Goal: Obtain resource: Obtain resource

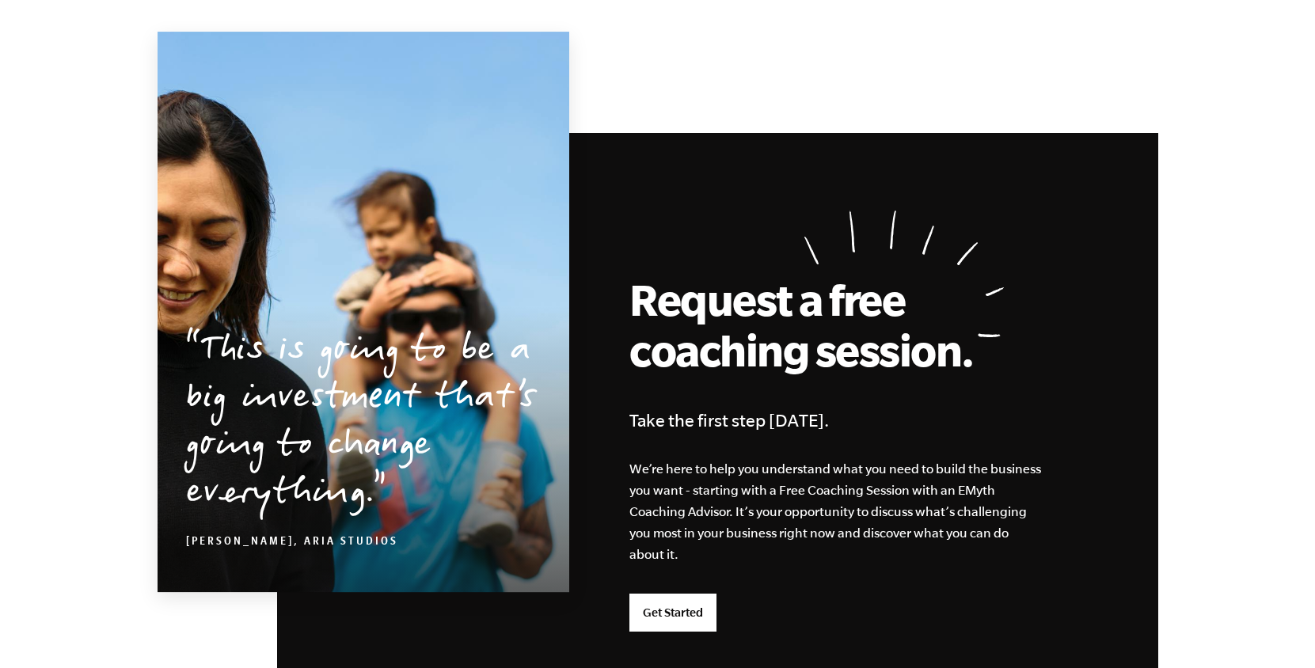
scroll to position [4211, 0]
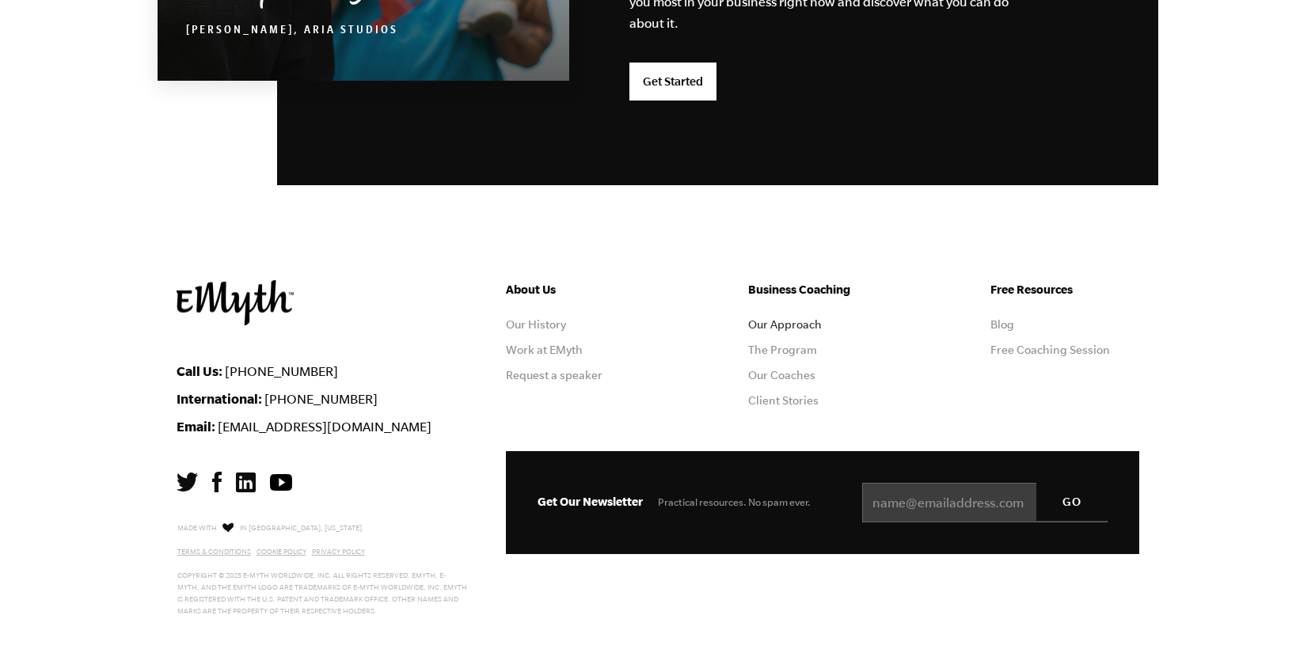
click at [799, 326] on link "Our Approach" at bounding box center [785, 324] width 74 height 13
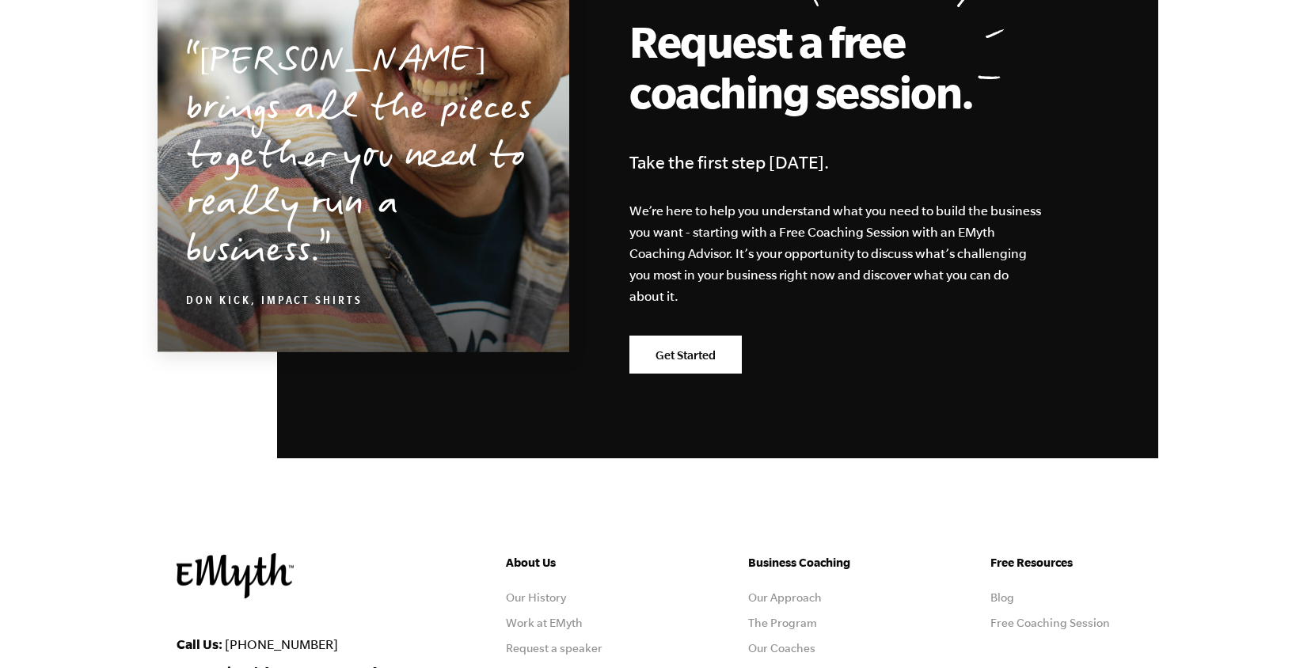
scroll to position [5033, 0]
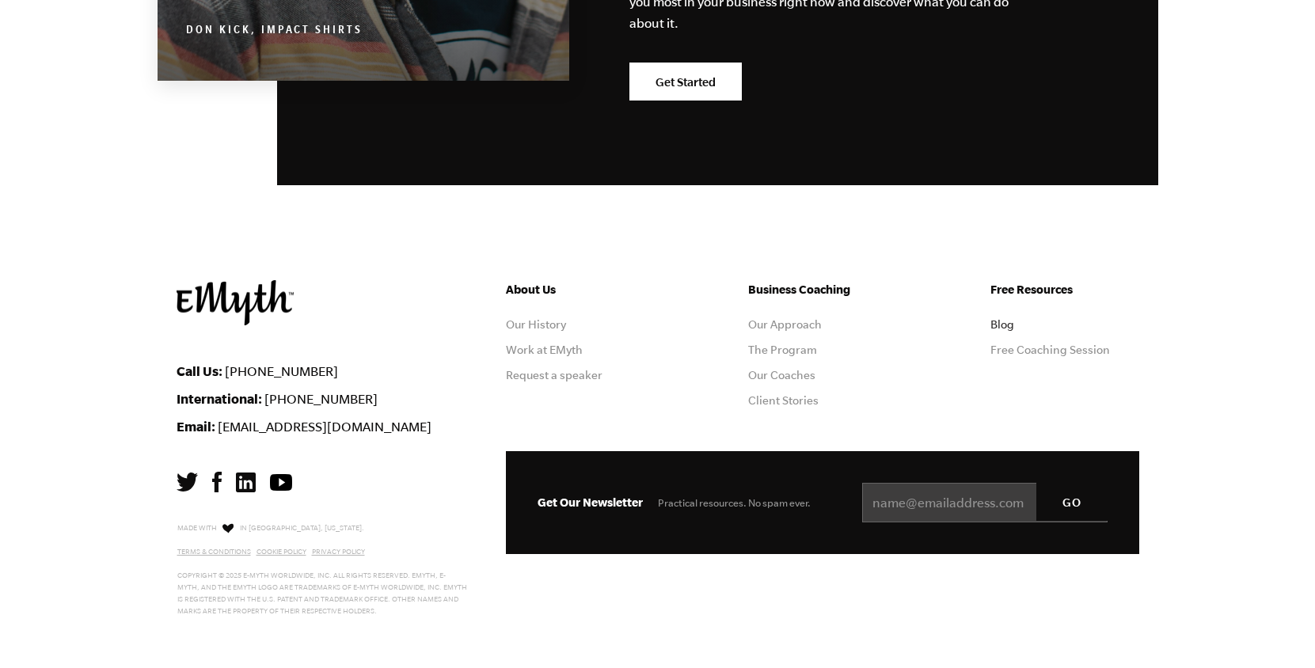
click at [1001, 320] on link "Blog" at bounding box center [1002, 324] width 24 height 13
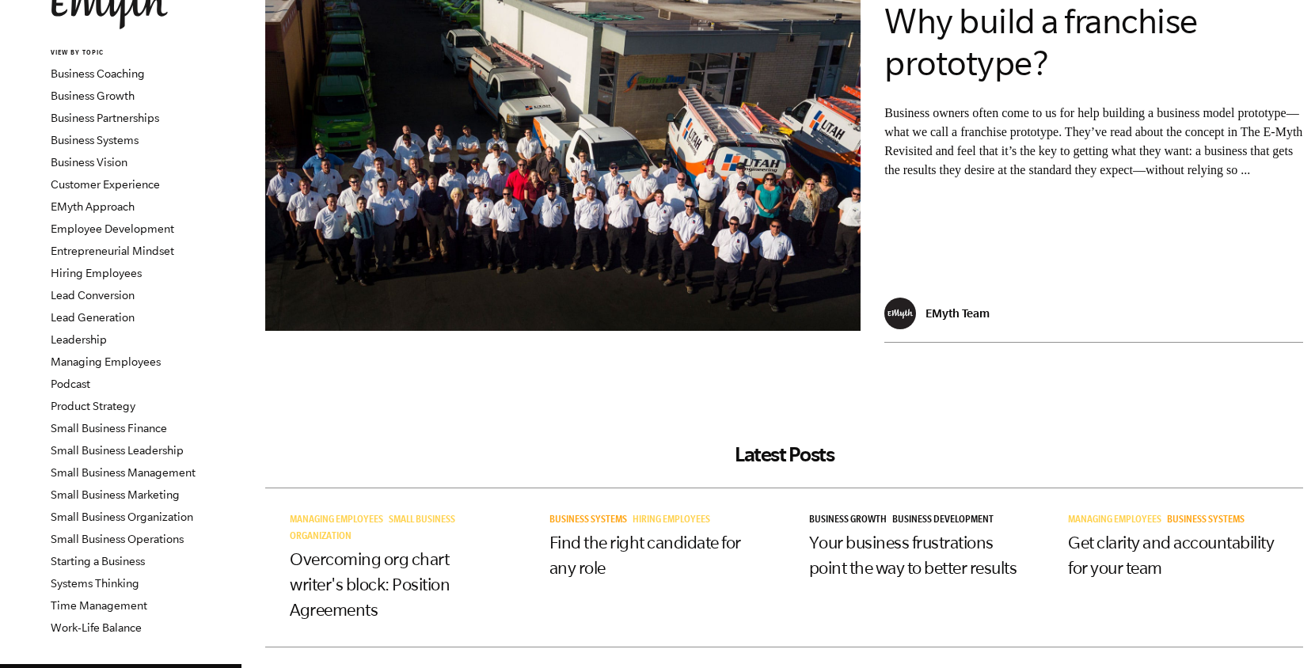
scroll to position [141, 0]
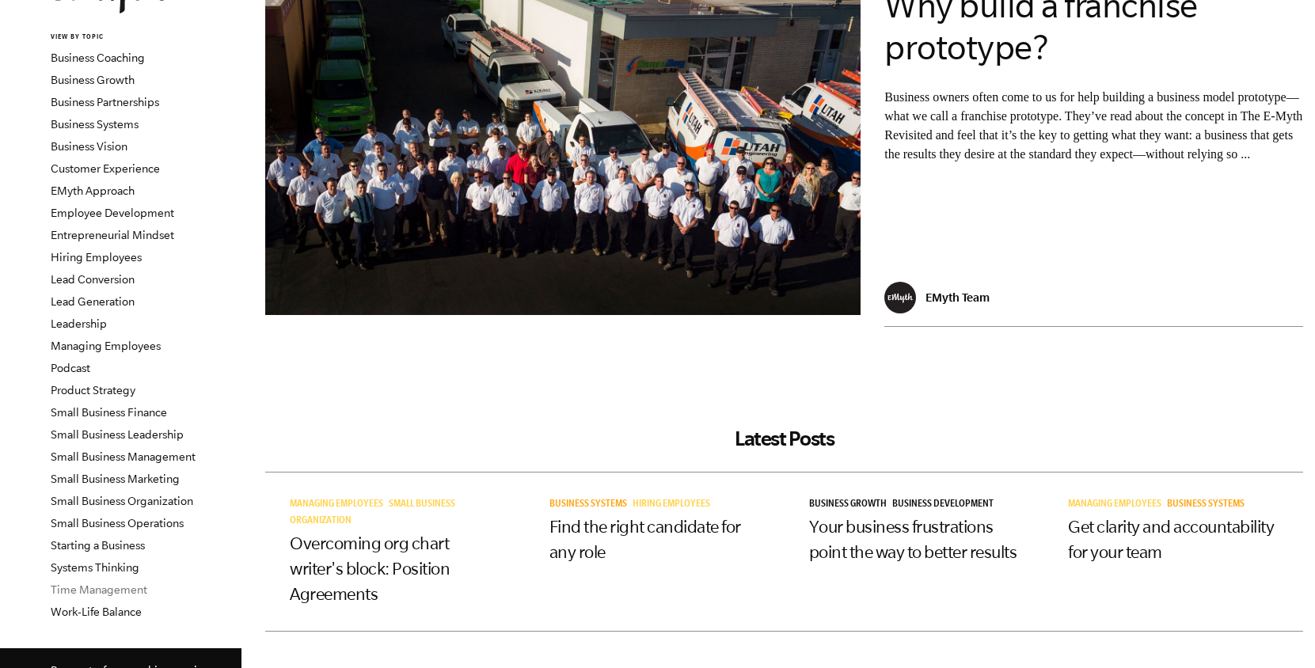
click at [119, 592] on link "Time Management" at bounding box center [99, 589] width 97 height 13
click at [116, 566] on link "Systems Thinking" at bounding box center [95, 567] width 89 height 13
click at [125, 540] on link "Starting a Business" at bounding box center [98, 545] width 94 height 13
click at [135, 522] on link "Small Business Operations" at bounding box center [117, 523] width 133 height 13
click at [142, 477] on link "Small Business Marketing" at bounding box center [115, 479] width 129 height 13
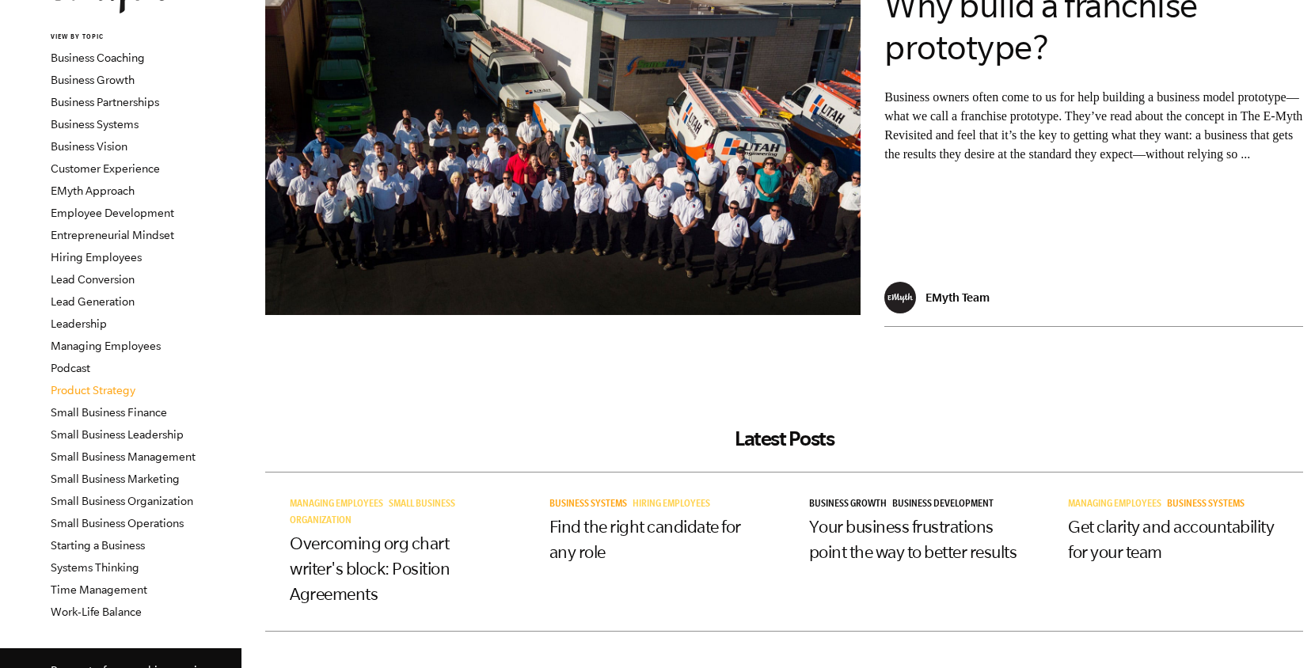
click at [113, 386] on link "Product Strategy" at bounding box center [93, 390] width 85 height 13
click at [107, 302] on link "Lead Generation" at bounding box center [93, 301] width 84 height 13
click at [108, 253] on link "Hiring Employees" at bounding box center [96, 257] width 91 height 13
click at [106, 192] on link "EMyth Approach" at bounding box center [93, 190] width 84 height 13
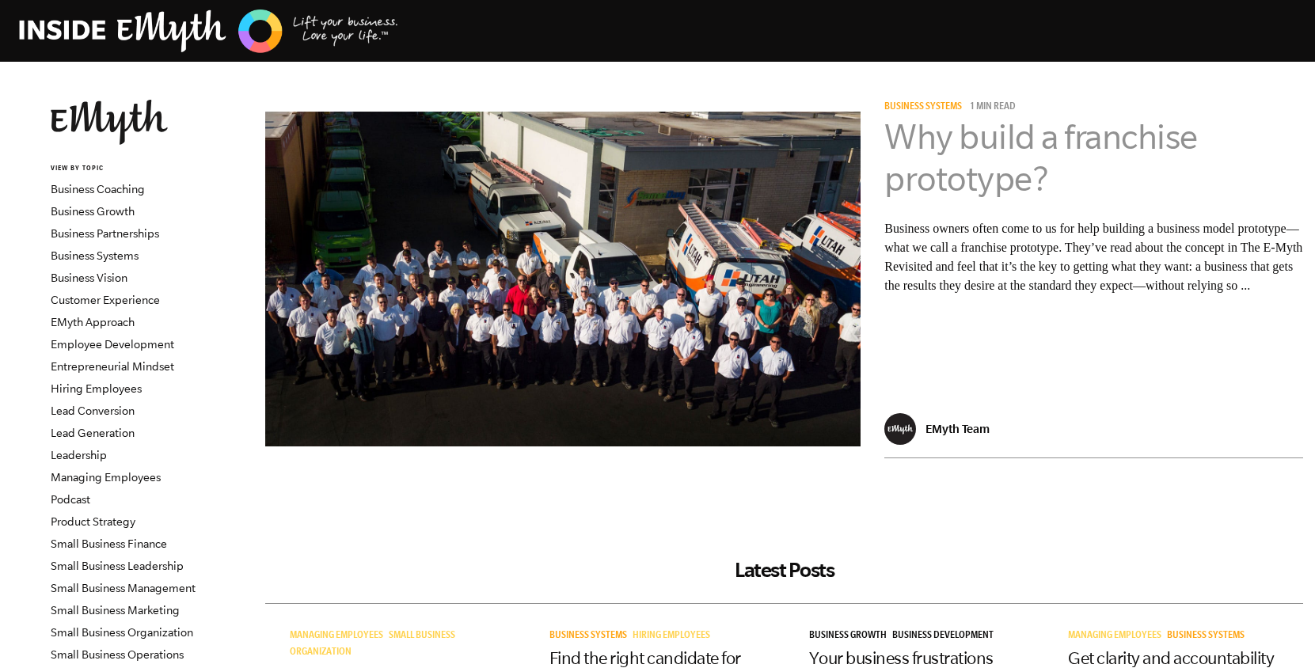
click at [951, 129] on link "Why build a franchise prototype?" at bounding box center [1040, 157] width 313 height 81
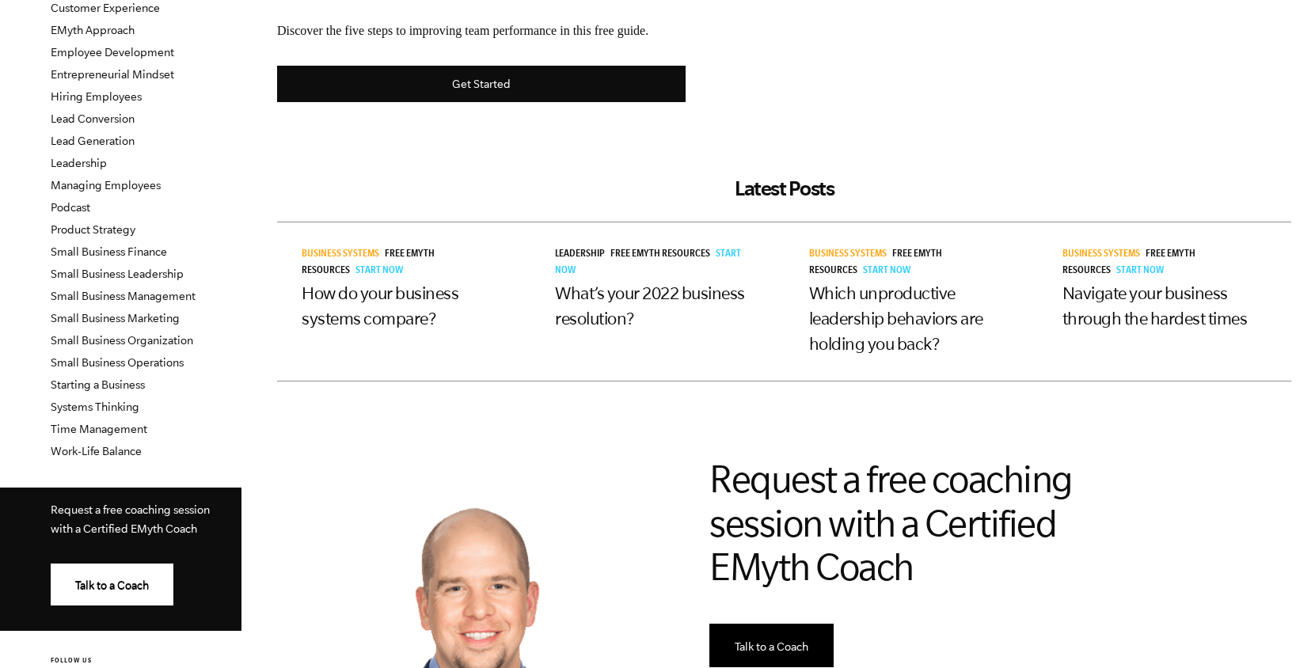
scroll to position [298, 0]
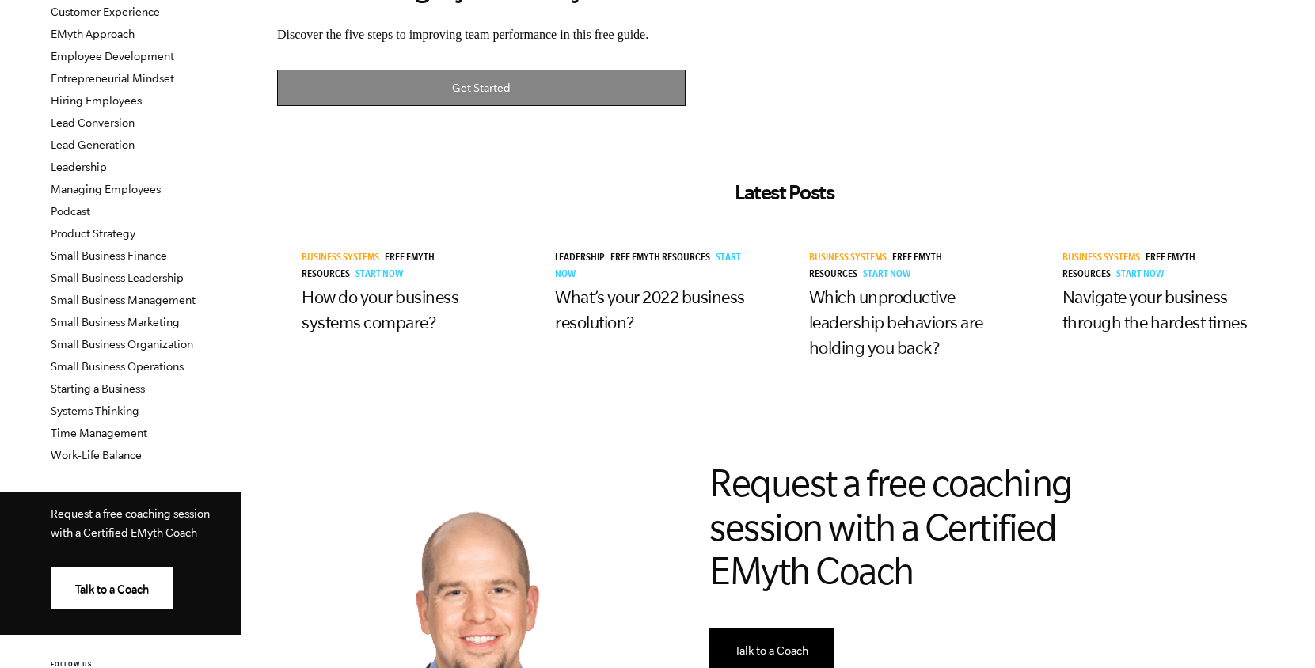
click at [556, 95] on link "Get Started" at bounding box center [481, 88] width 408 height 37
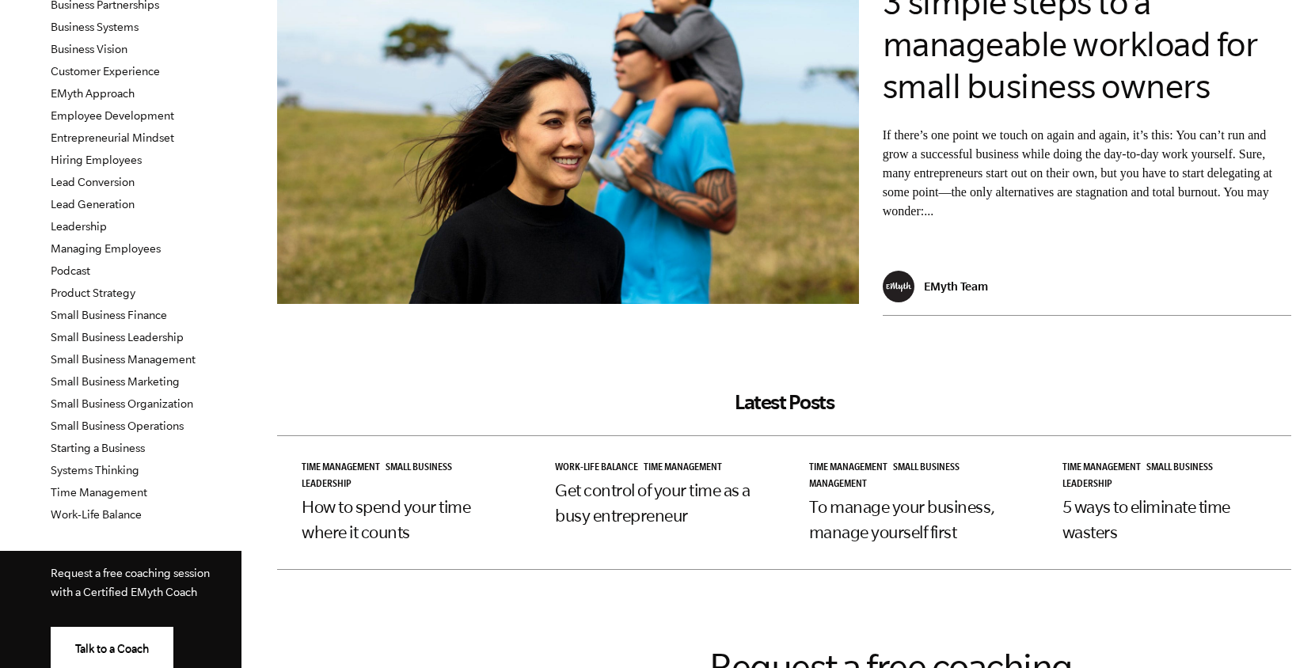
scroll to position [377, 0]
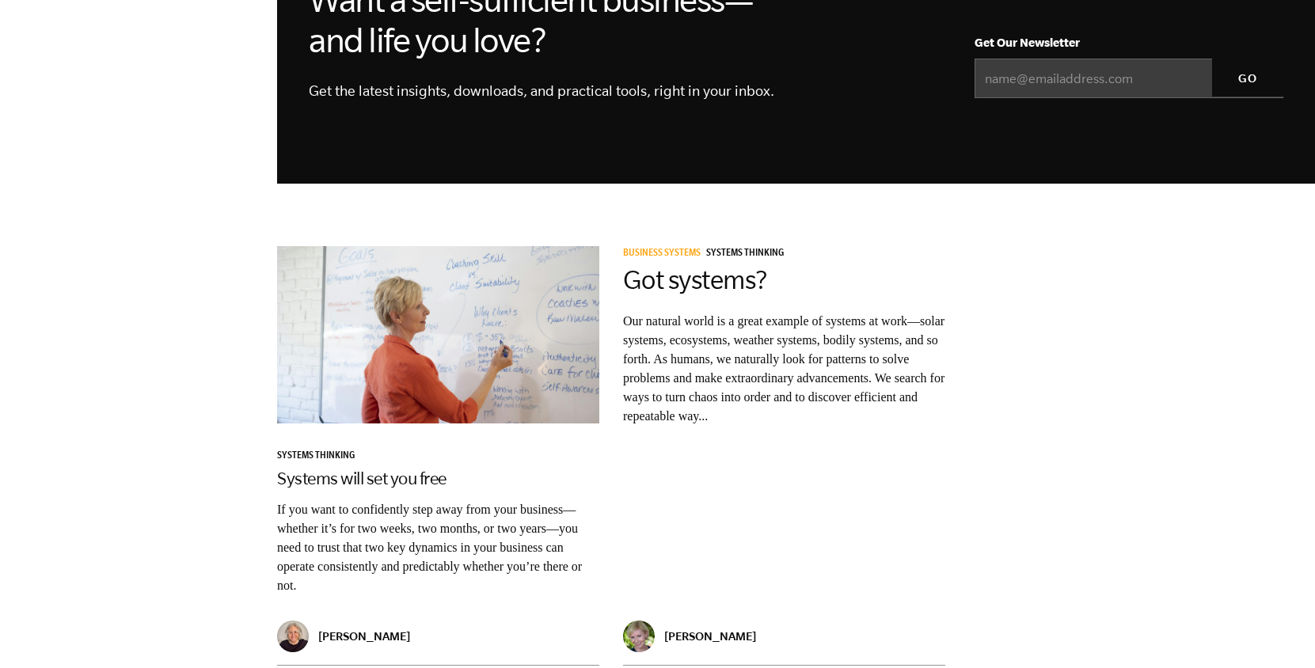
scroll to position [1826, 0]
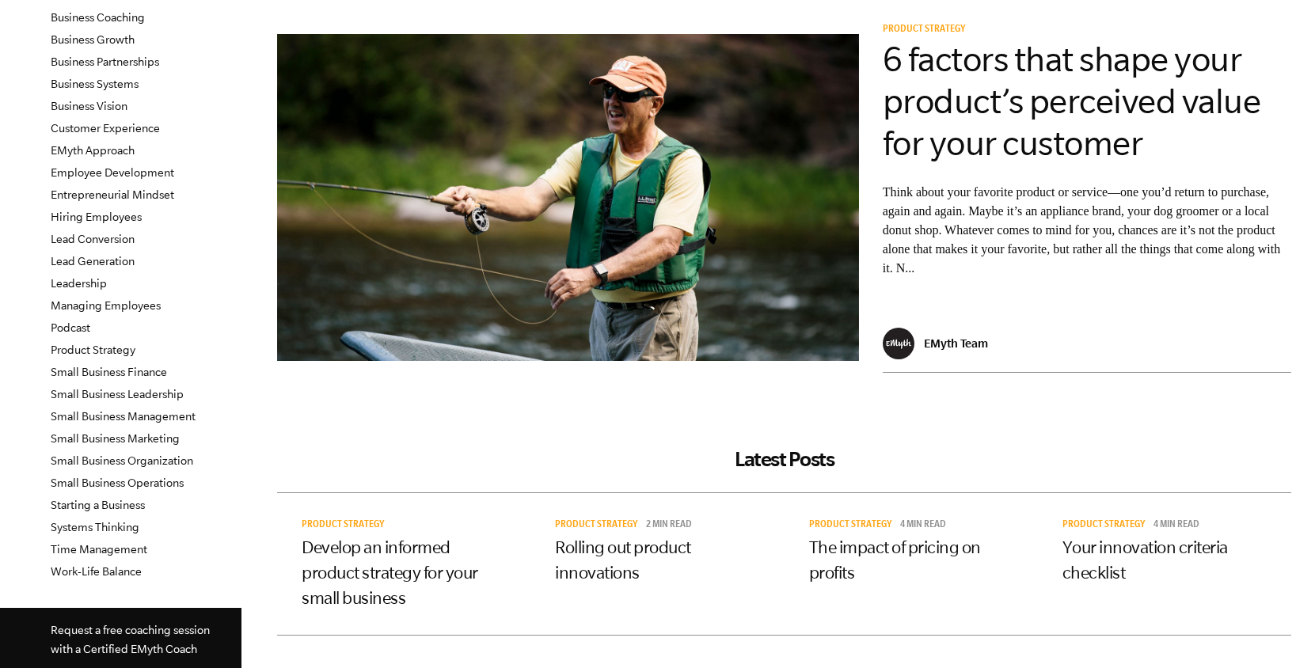
scroll to position [165, 0]
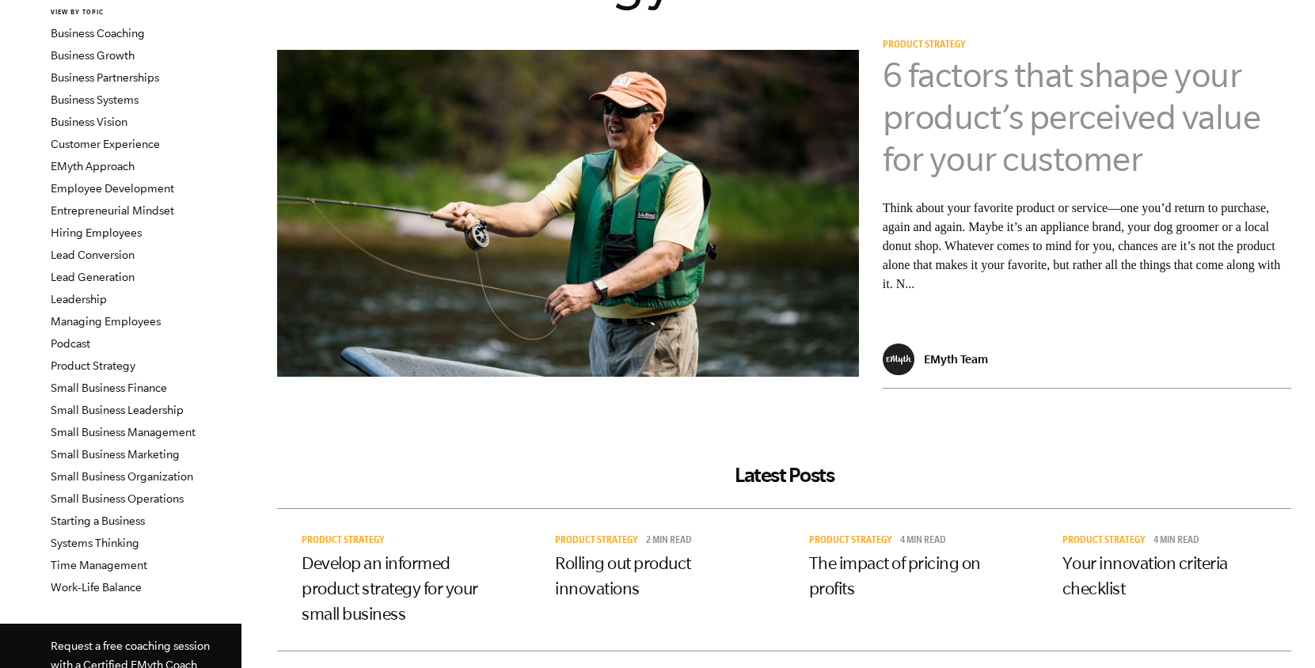
click at [1005, 118] on link "6 factors that shape your product’s perceived value for your customer" at bounding box center [1072, 116] width 378 height 123
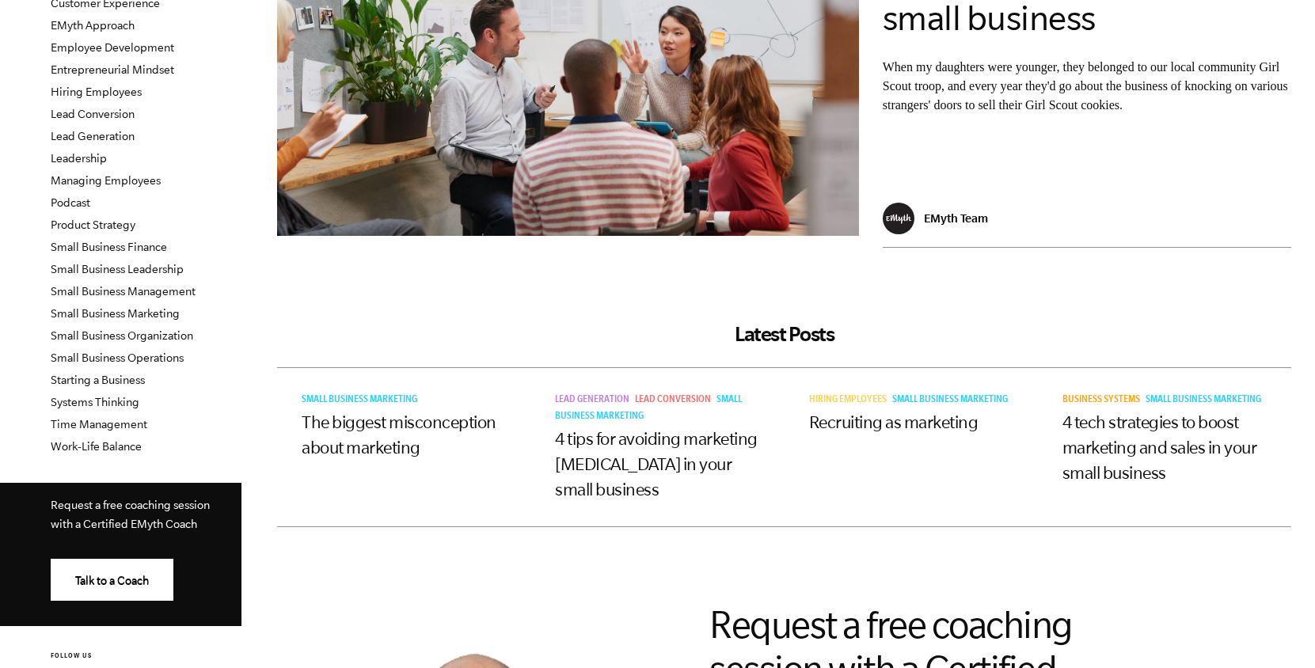
scroll to position [182, 0]
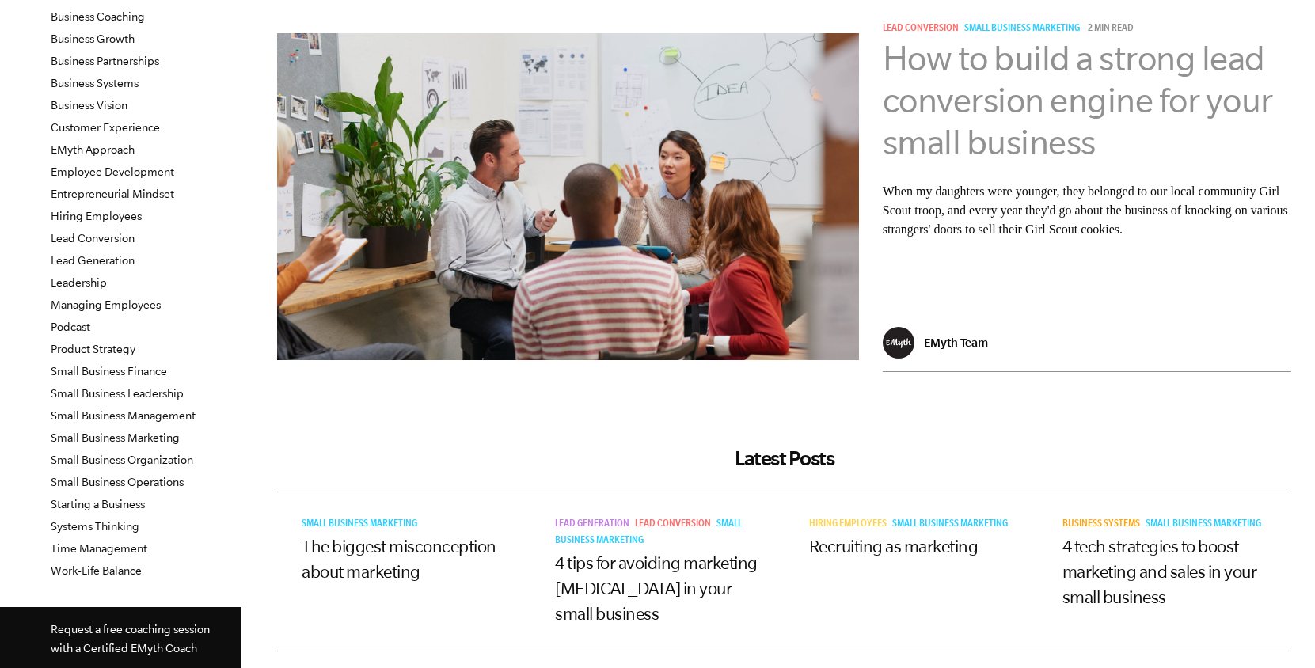
click at [1001, 84] on link "How to build a strong lead conversion engine for your small business" at bounding box center [1078, 100] width 390 height 123
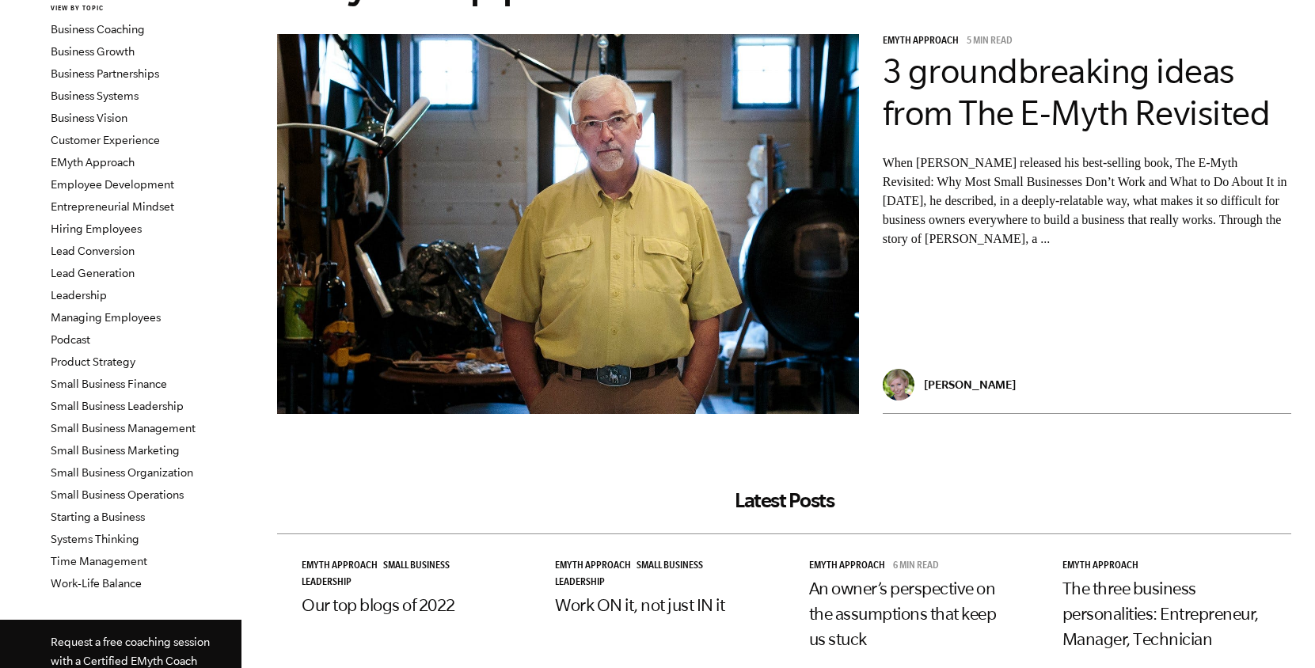
scroll to position [152, 0]
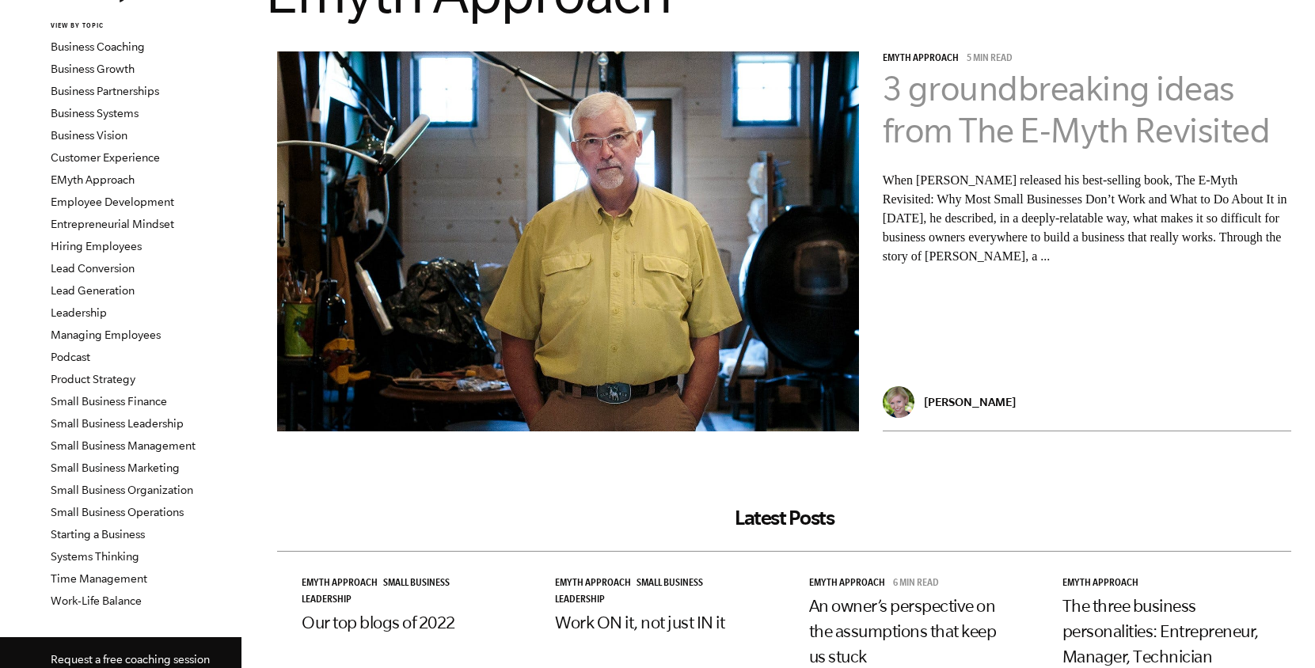
click at [1072, 122] on link "3 groundbreaking ideas from The E-Myth Revisited" at bounding box center [1077, 109] width 388 height 81
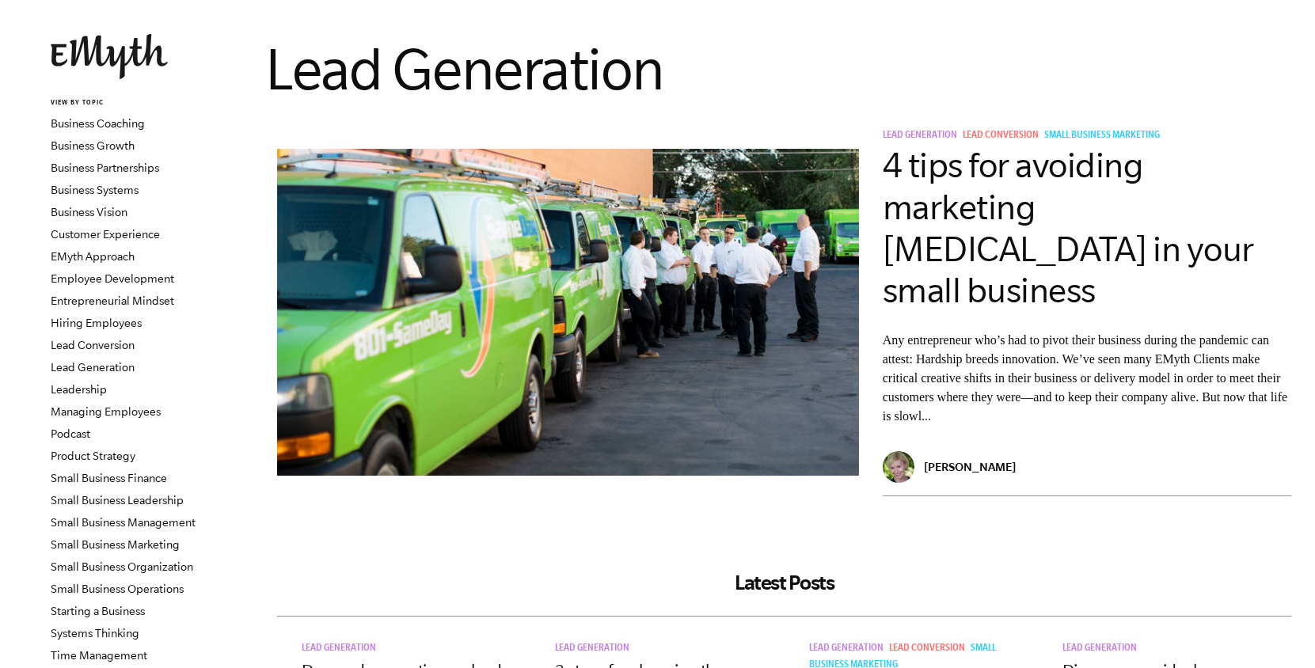
scroll to position [70, 0]
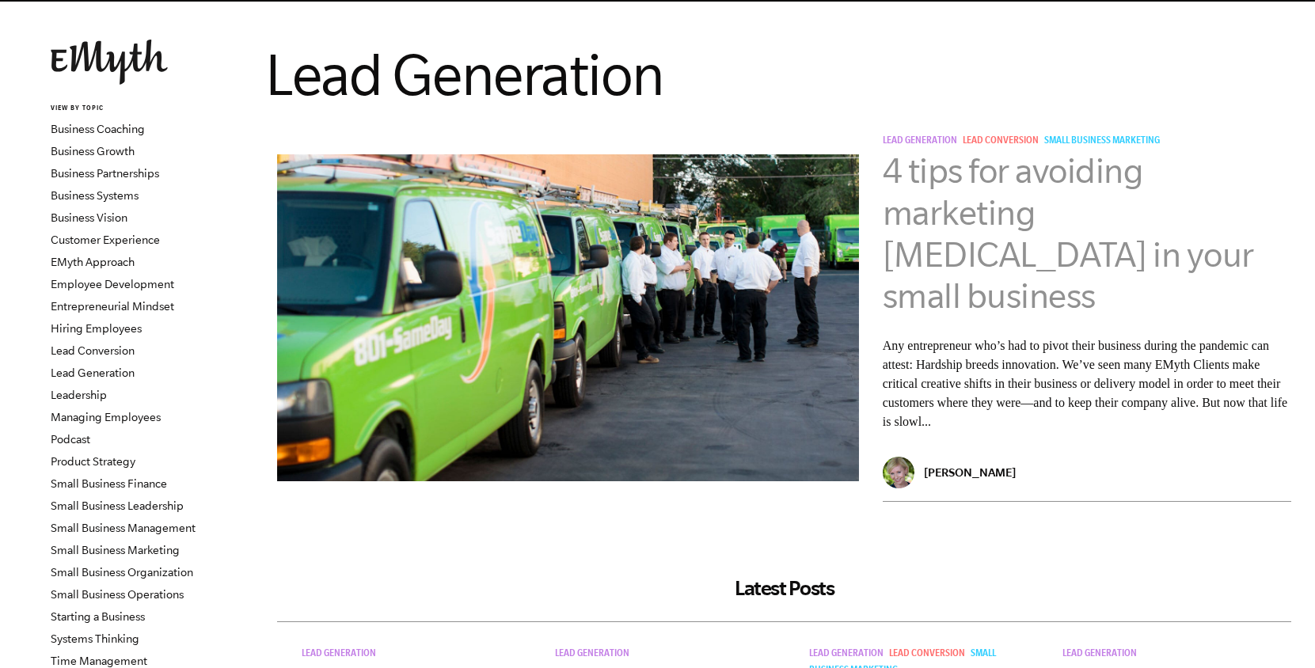
click at [992, 203] on link "4 tips for avoiding marketing myopia in your small business" at bounding box center [1068, 233] width 371 height 164
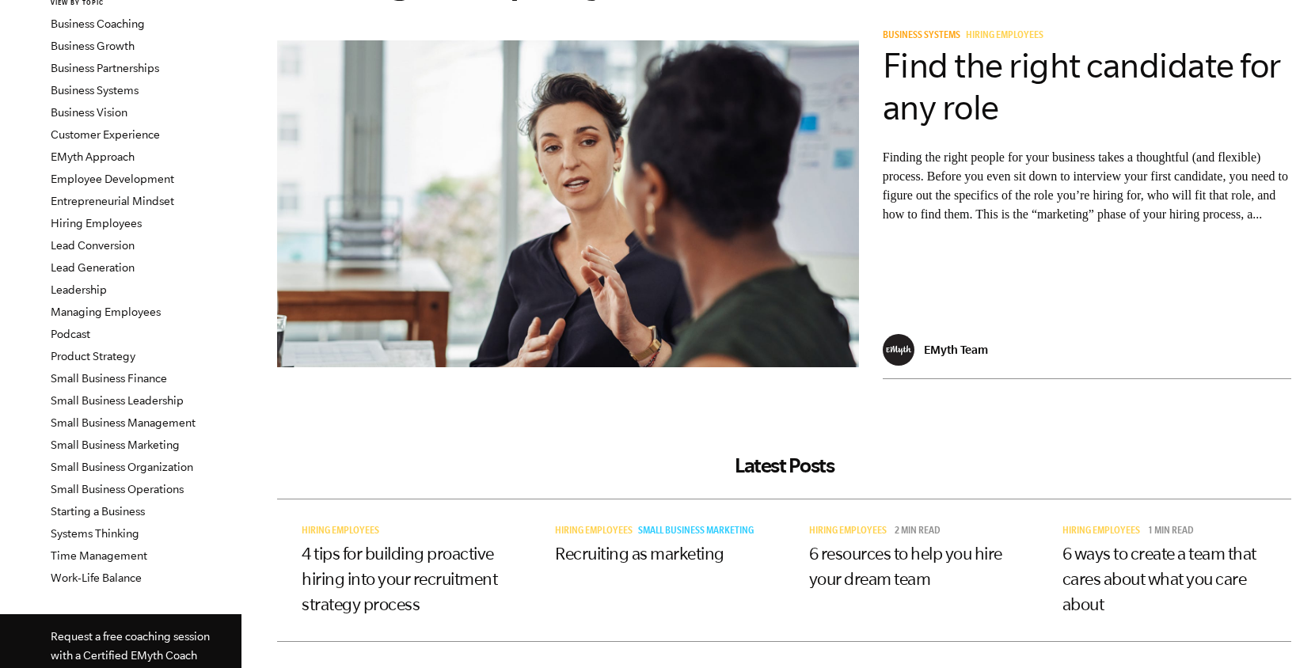
scroll to position [161, 0]
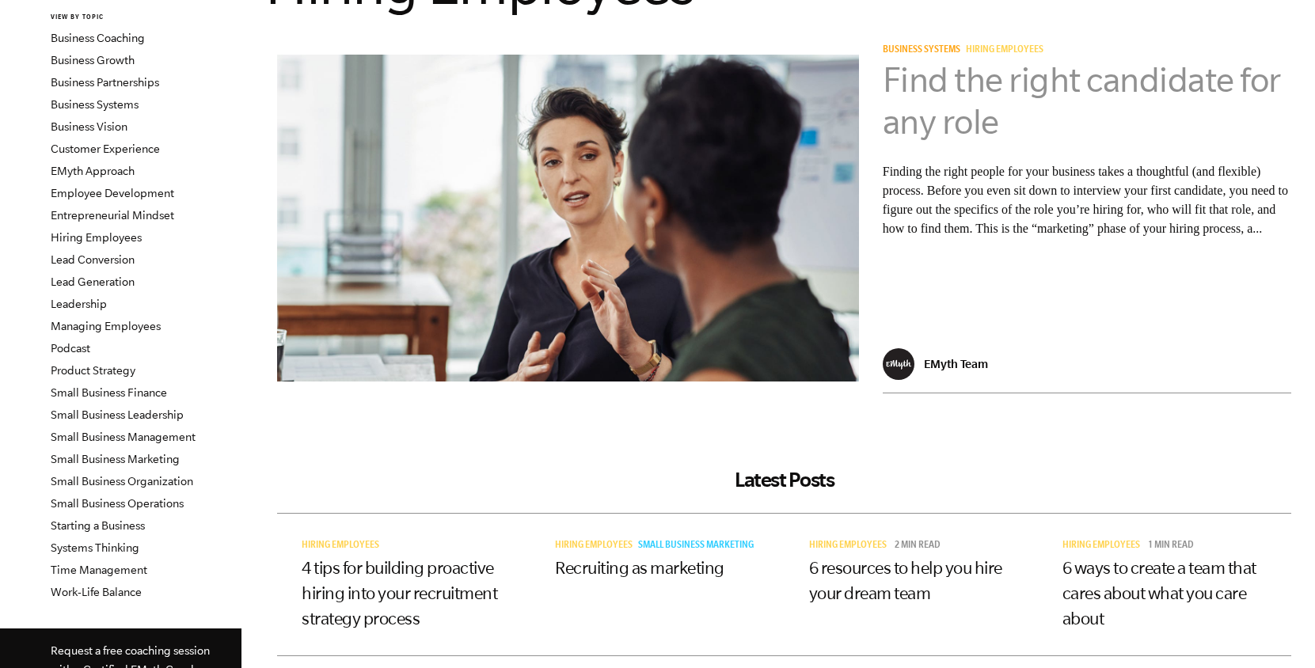
click at [982, 107] on link "Find the right candidate for any role" at bounding box center [1082, 100] width 398 height 81
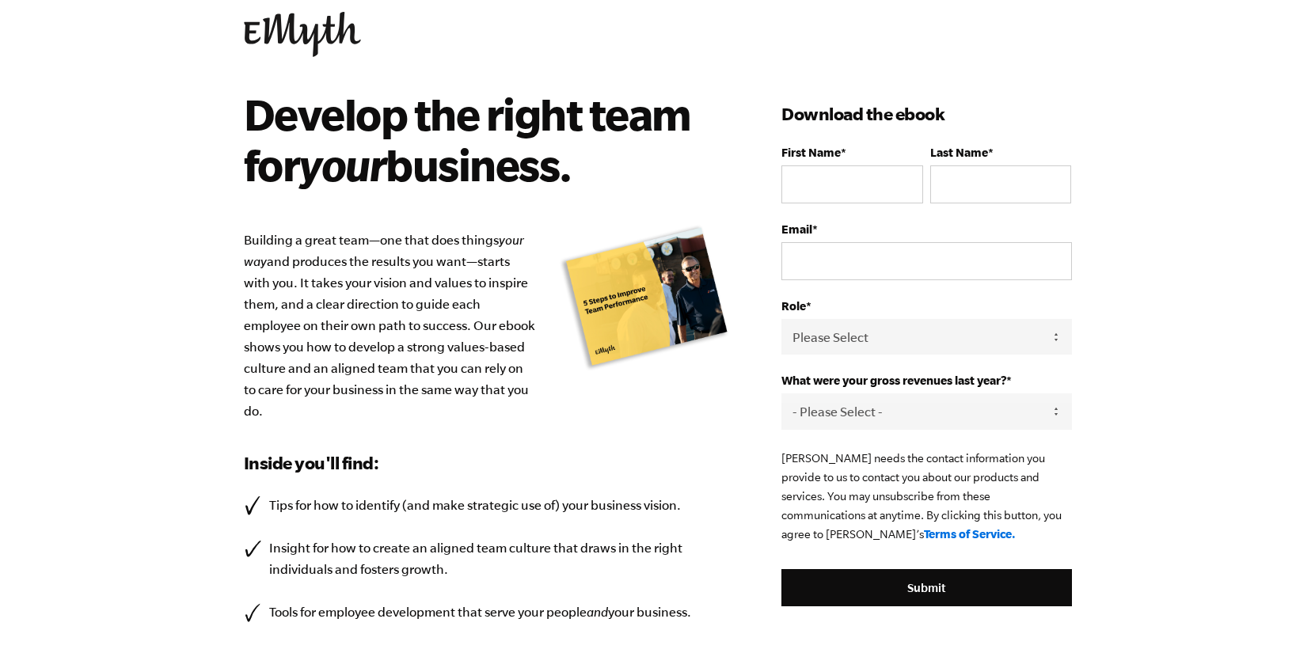
scroll to position [29, 0]
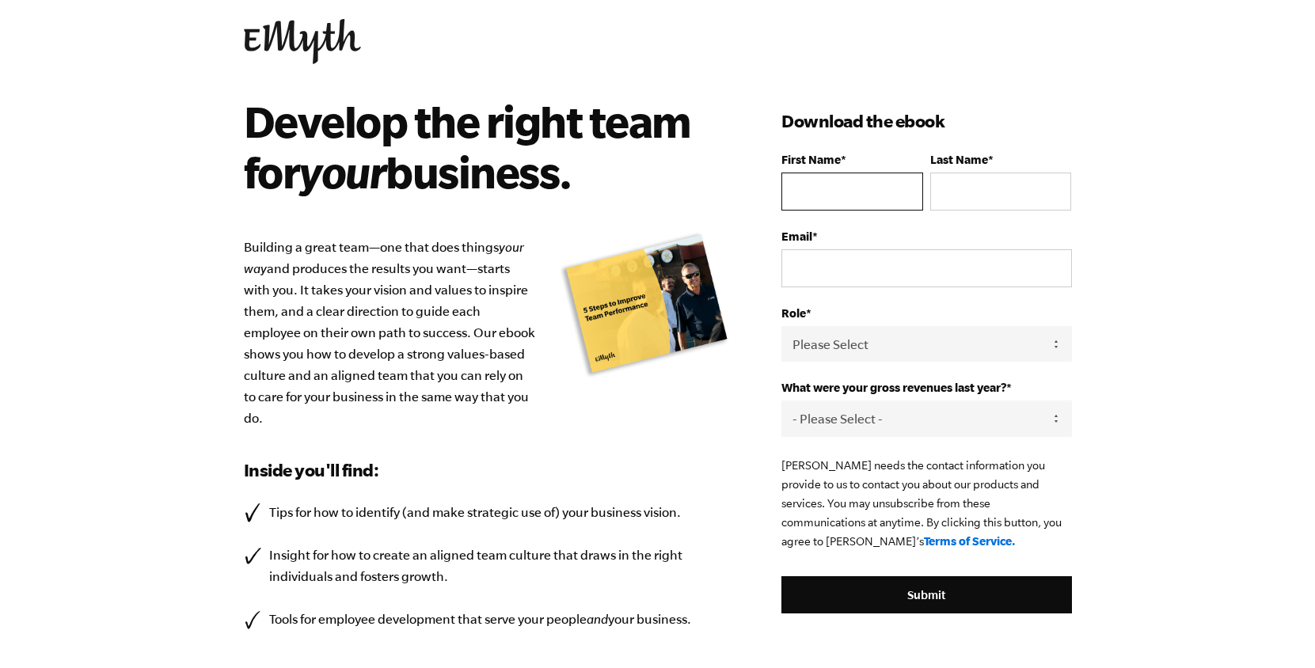
click at [804, 195] on input "First Name *" at bounding box center [851, 192] width 141 height 38
type input "[PERSON_NAME]"
click at [966, 197] on input "Last Name *" at bounding box center [1000, 192] width 141 height 38
type input "Raman"
click at [907, 275] on input "Email *" at bounding box center [926, 268] width 290 height 38
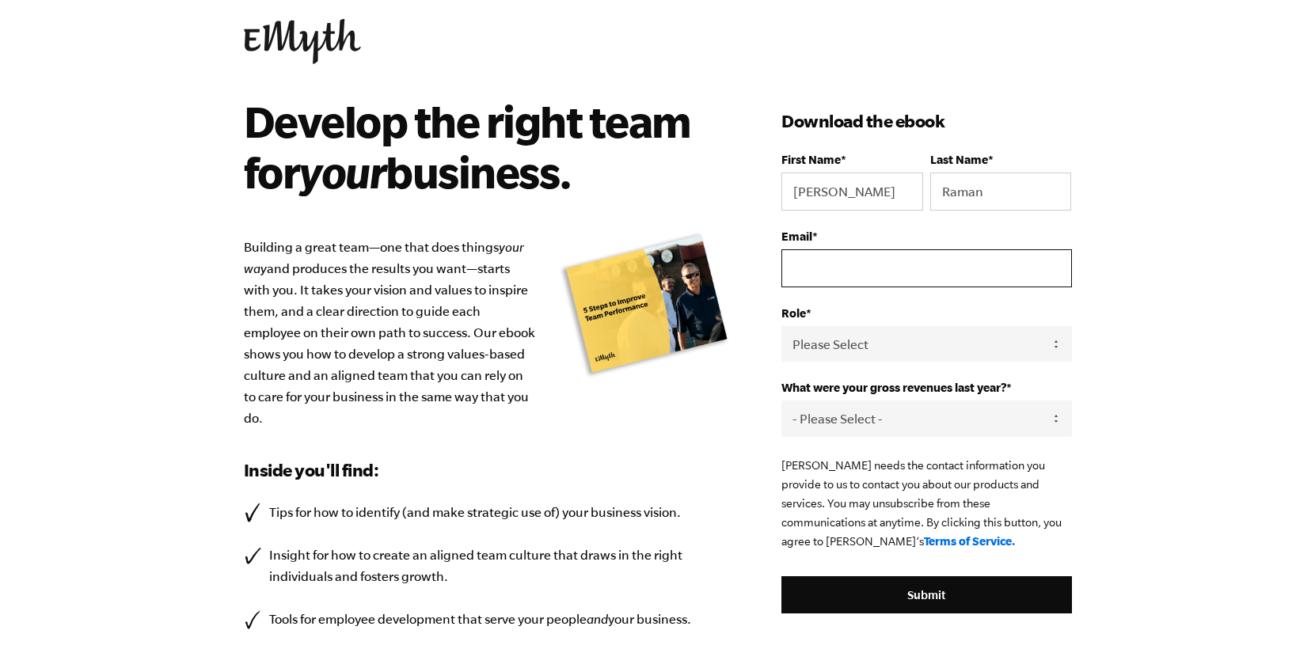
type input "[EMAIL_ADDRESS][DOMAIN_NAME]"
click at [883, 346] on select "Please Select Owner Partner / Co-Owner Executive Employee / Other" at bounding box center [926, 344] width 290 height 36
select select "Owner"
click at [781, 327] on select "Please Select Owner Partner / Co-Owner Executive Employee / Other" at bounding box center [926, 344] width 290 height 36
click at [896, 424] on select "- Please Select - 0-75K 76-150K 151-275K 276-500K 501-750K 751-1M 1-2.5M 2.5-5M…" at bounding box center [926, 419] width 290 height 36
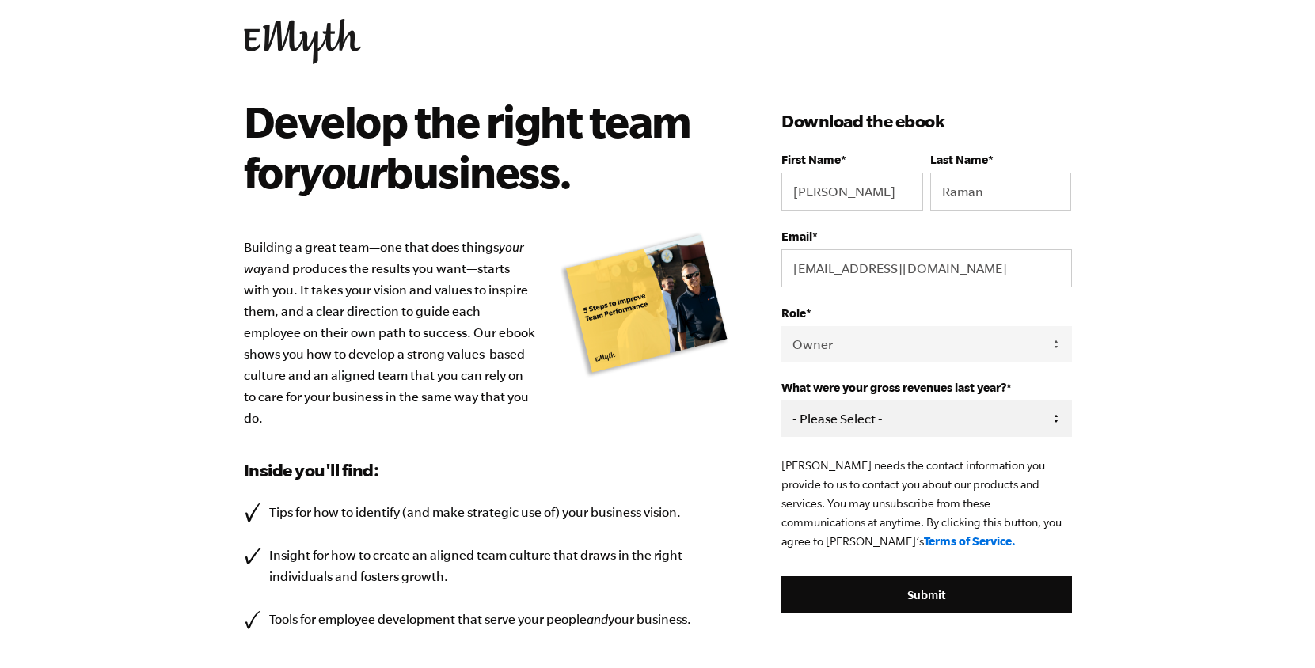
select select "76-150K"
click at [781, 401] on select "- Please Select - 0-75K 76-150K 151-275K 276-500K 501-750K 751-1M 1-2.5M 2.5-5M…" at bounding box center [926, 419] width 290 height 36
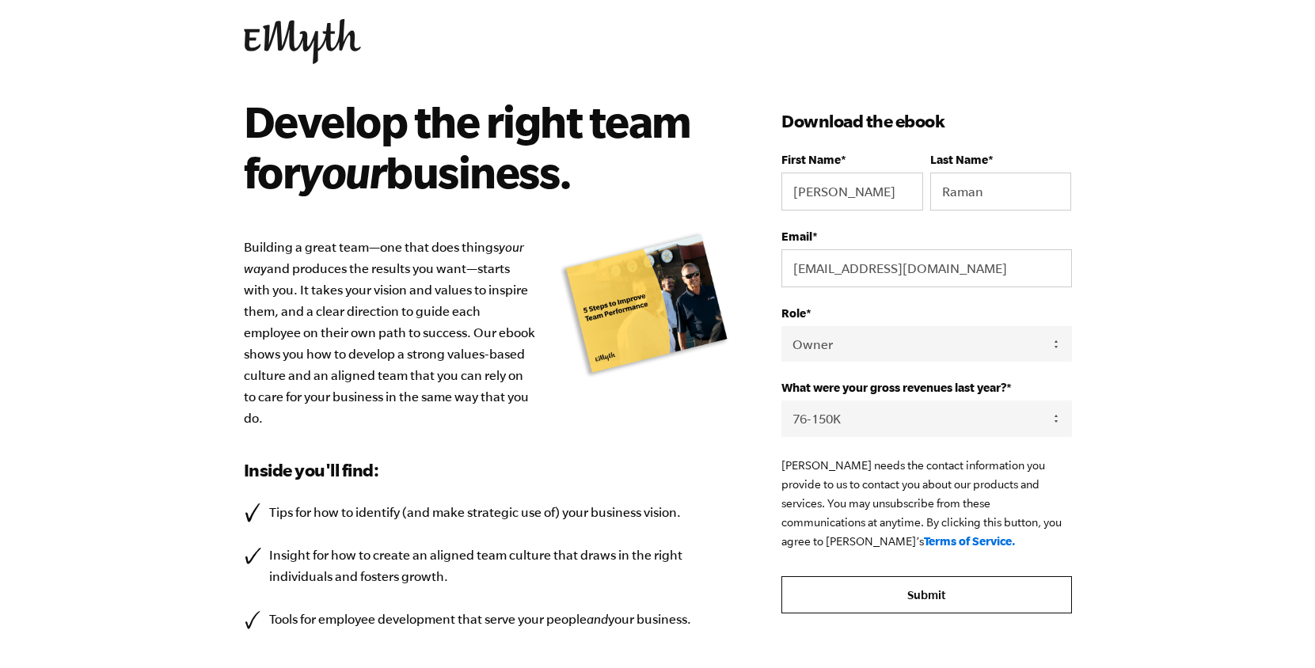
click at [895, 598] on input "Submit" at bounding box center [926, 595] width 290 height 38
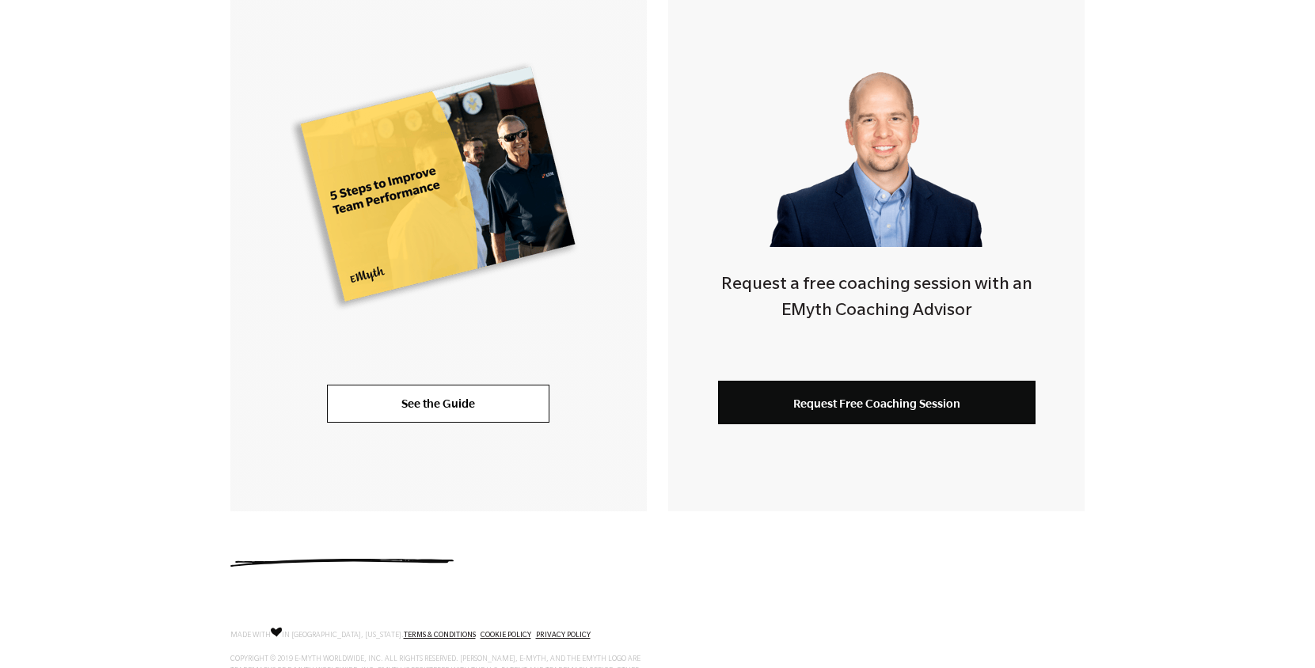
scroll to position [450, 0]
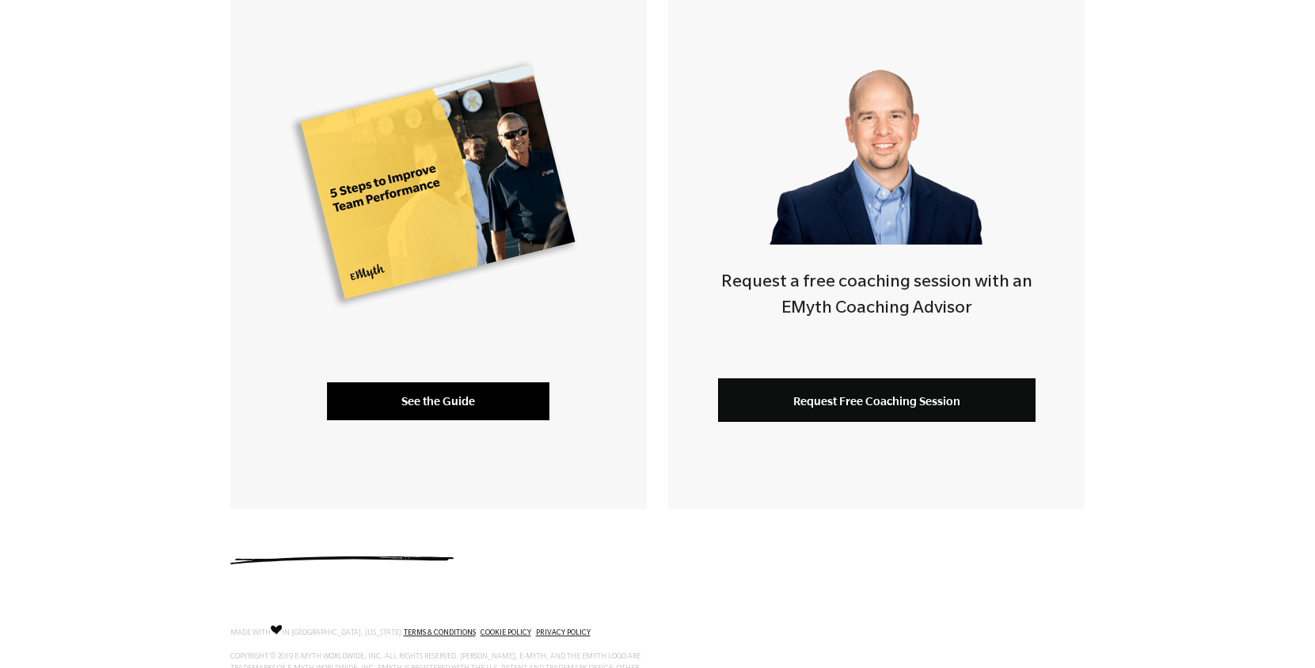
click at [499, 405] on link "See the Guide" at bounding box center [438, 401] width 222 height 38
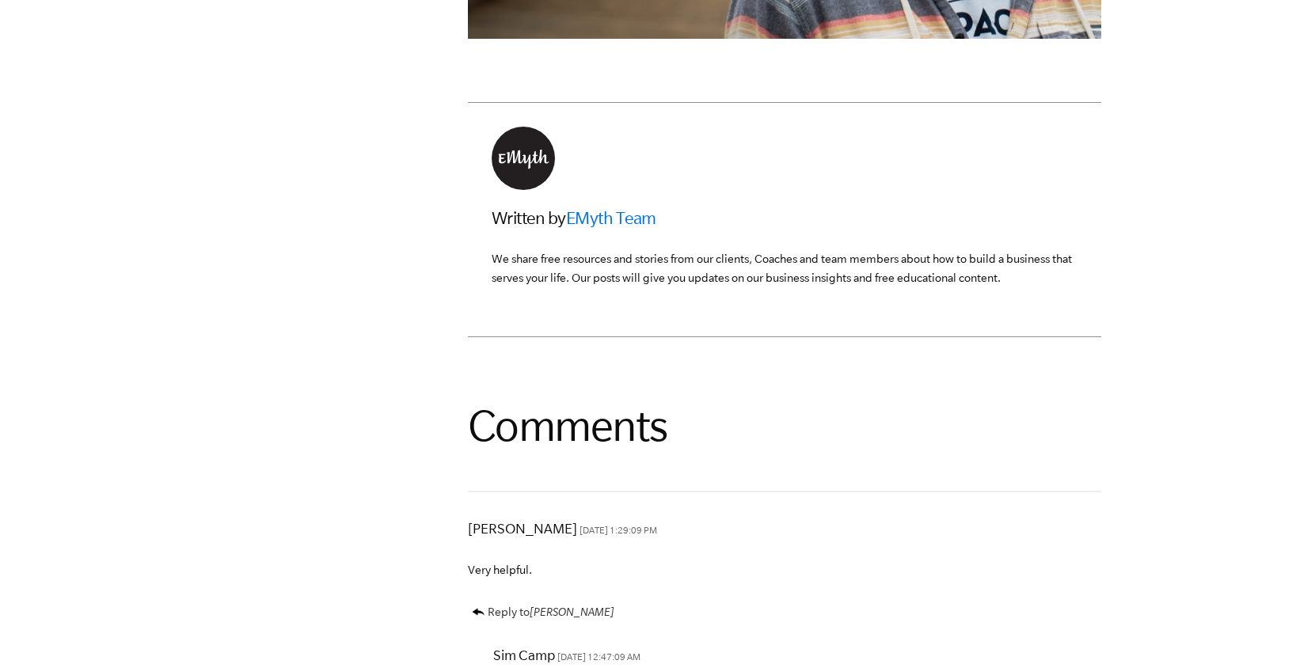
scroll to position [3650, 0]
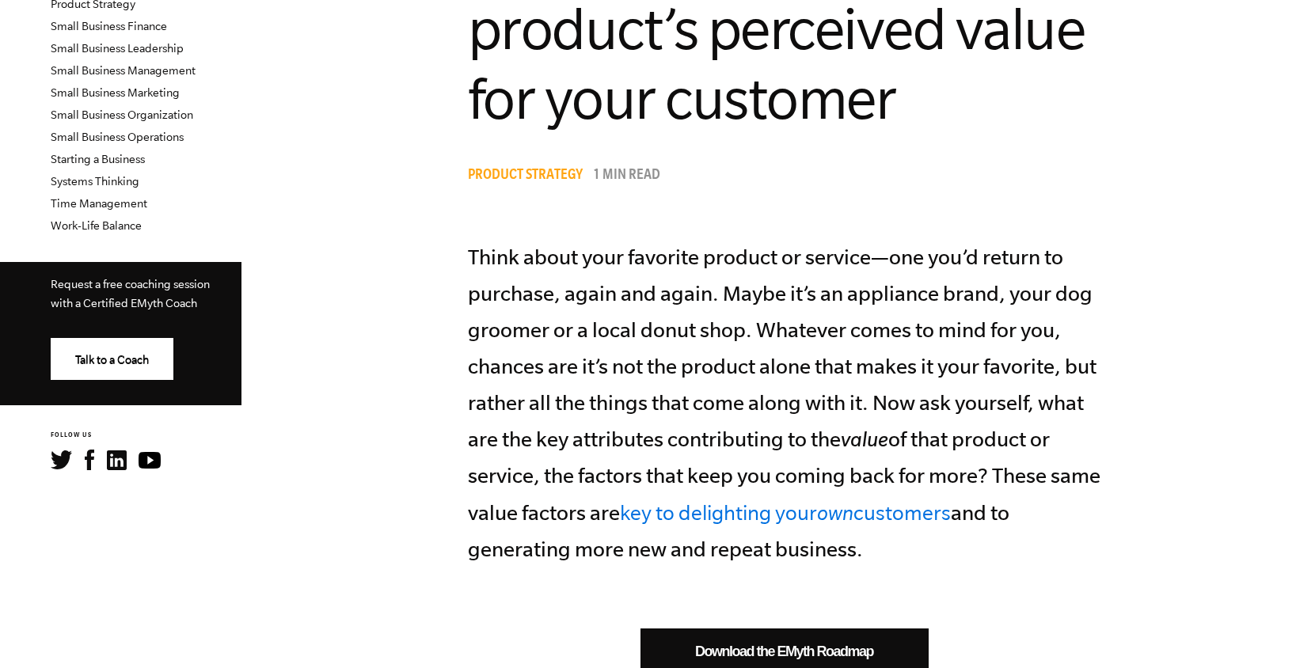
scroll to position [693, 0]
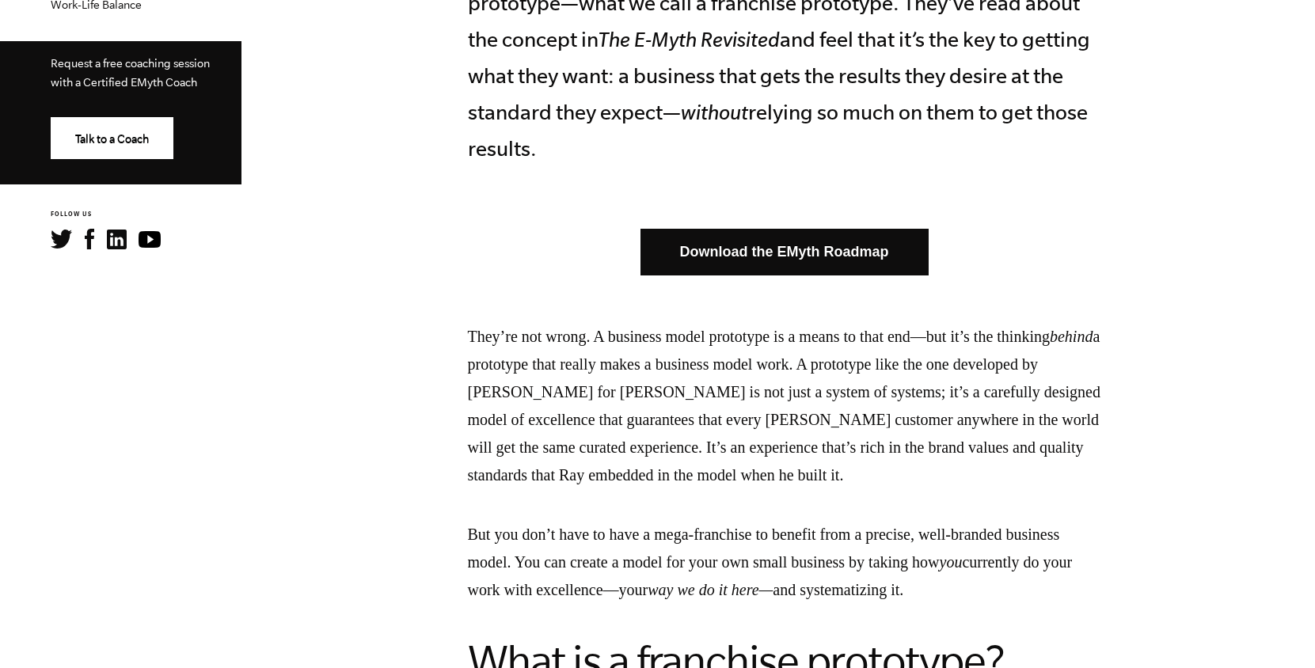
scroll to position [821, 0]
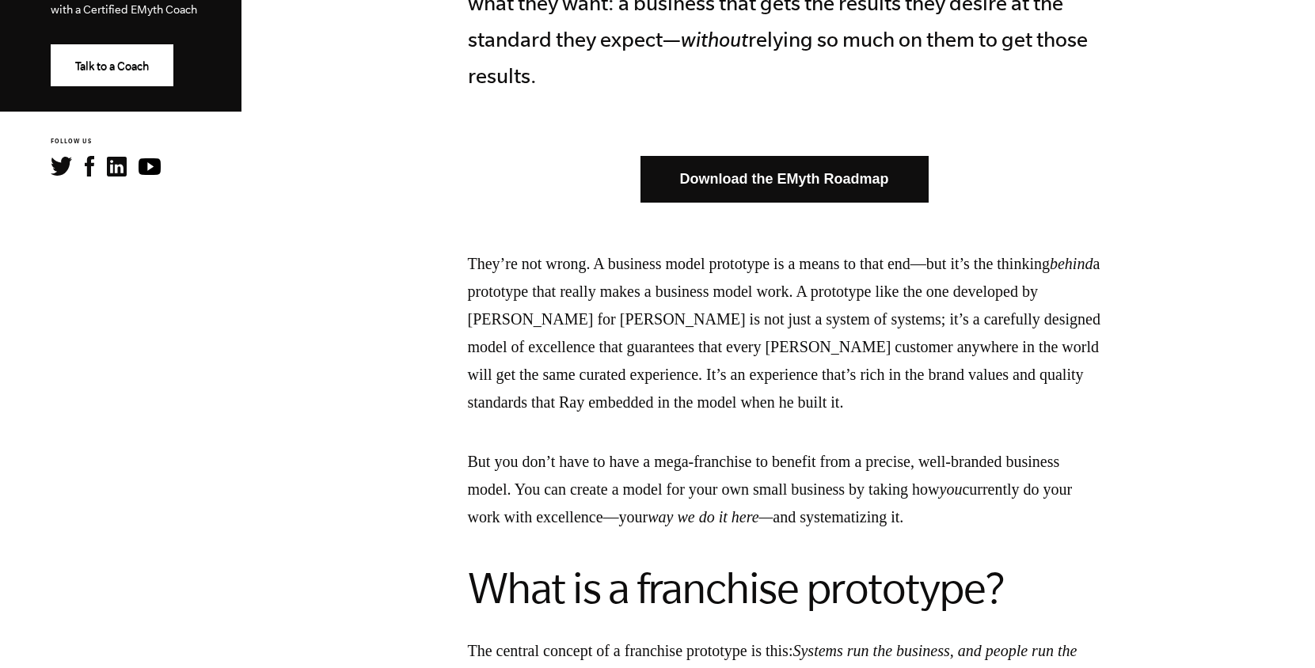
click at [740, 165] on link "Download the EMyth Roadmap" at bounding box center [784, 179] width 288 height 47
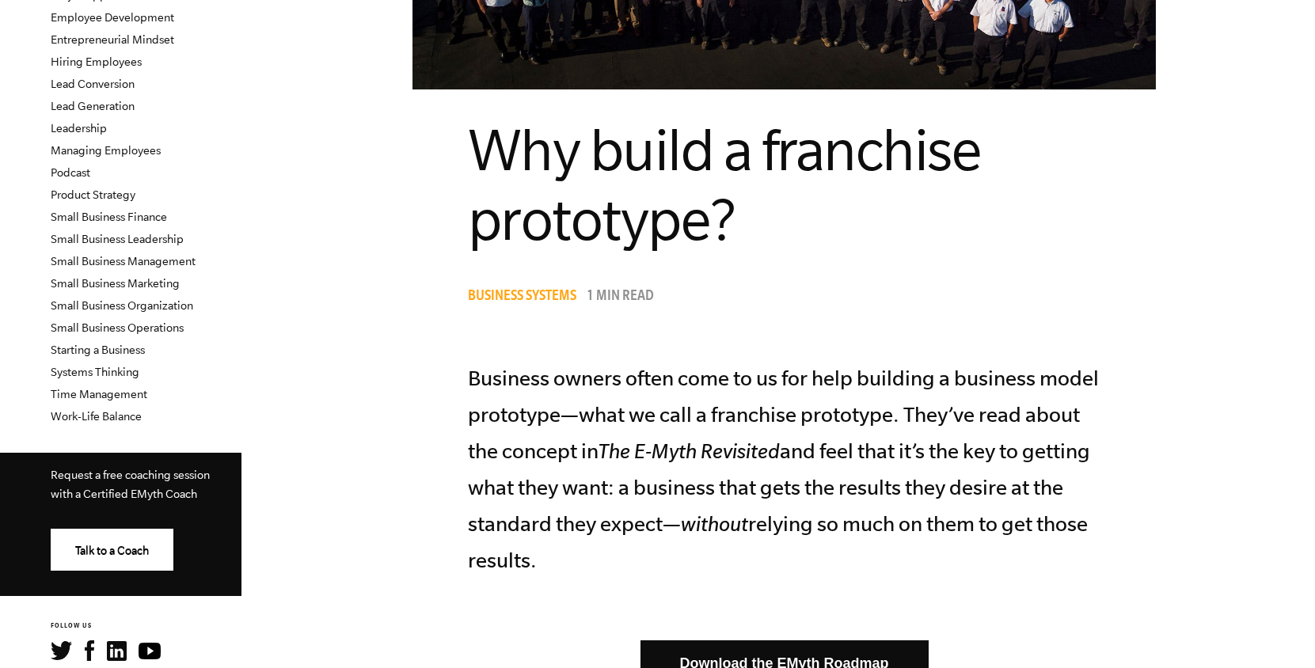
scroll to position [0, 0]
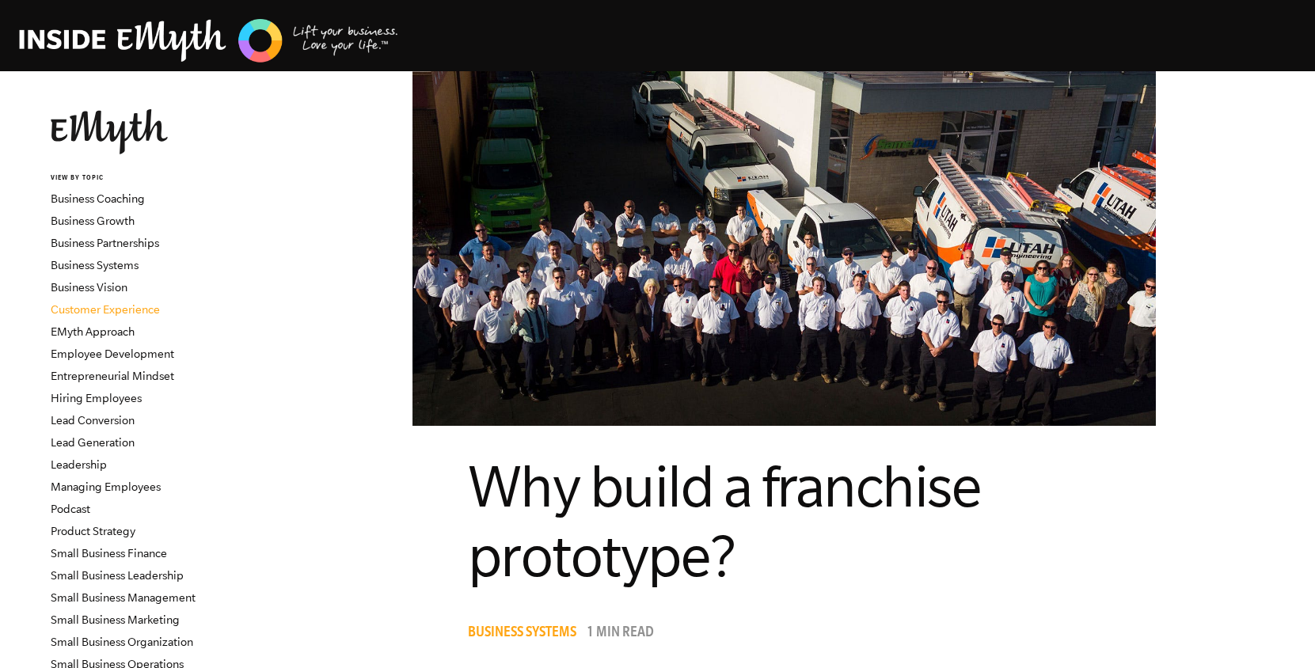
click at [117, 308] on link "Customer Experience" at bounding box center [105, 309] width 109 height 13
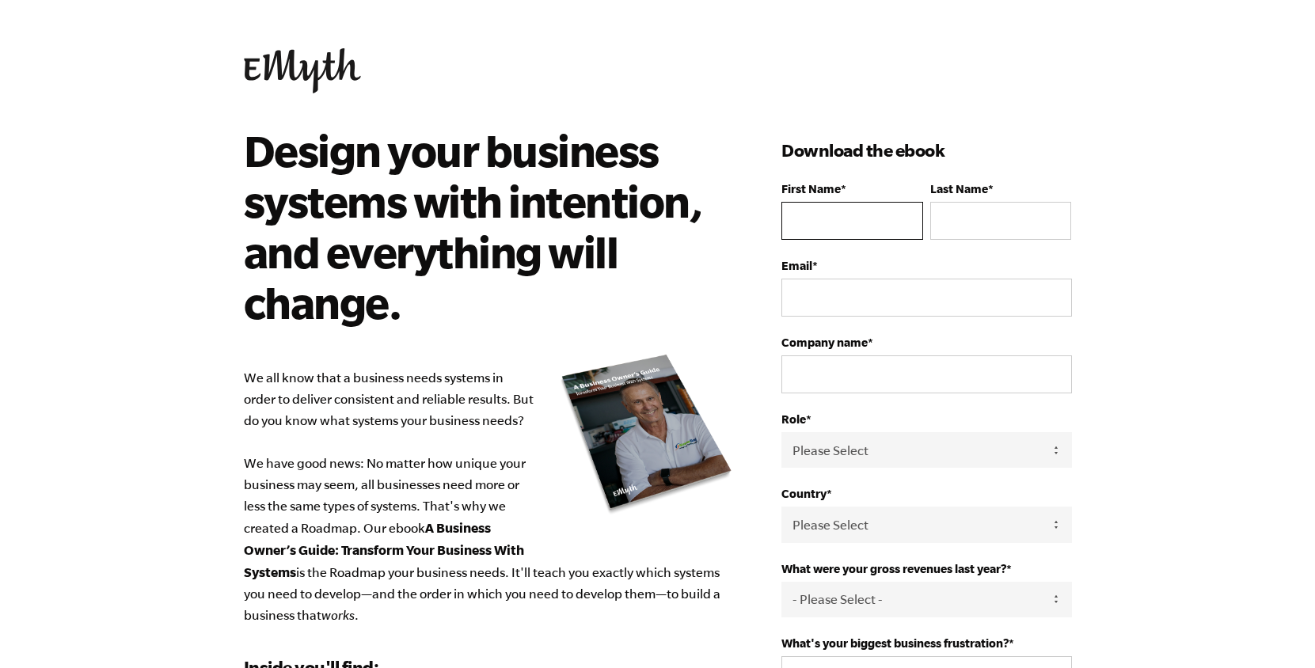
click at [817, 221] on input "First Name *" at bounding box center [851, 221] width 141 height 38
type input "Yan"
click at [944, 211] on input "Last Name *" at bounding box center [1000, 221] width 141 height 38
type input "Raman"
click at [955, 283] on input "Email *" at bounding box center [926, 298] width 290 height 38
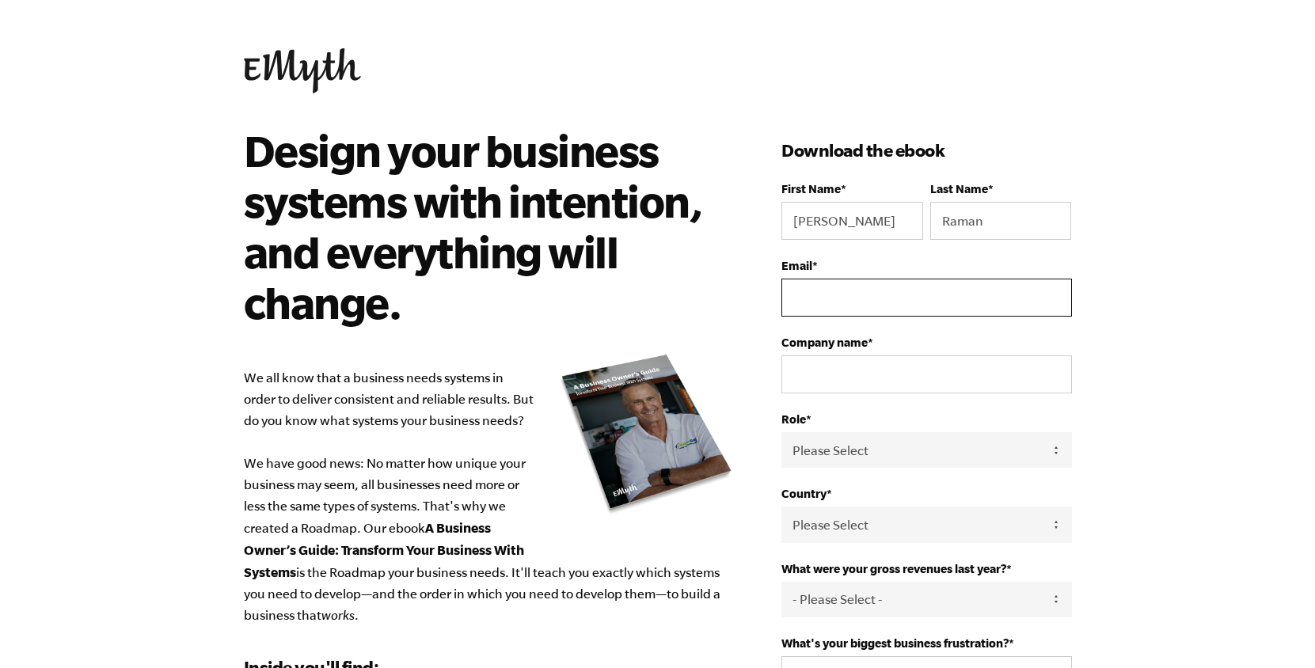
type input "yanraman@yandex.com"
click at [918, 371] on input "Company name *" at bounding box center [926, 374] width 290 height 38
type input "Yan Inc"
click at [931, 460] on select "Please Select Owner Partner / Co-Owner Executive Employee / Other" at bounding box center [926, 450] width 290 height 36
select select "Owner"
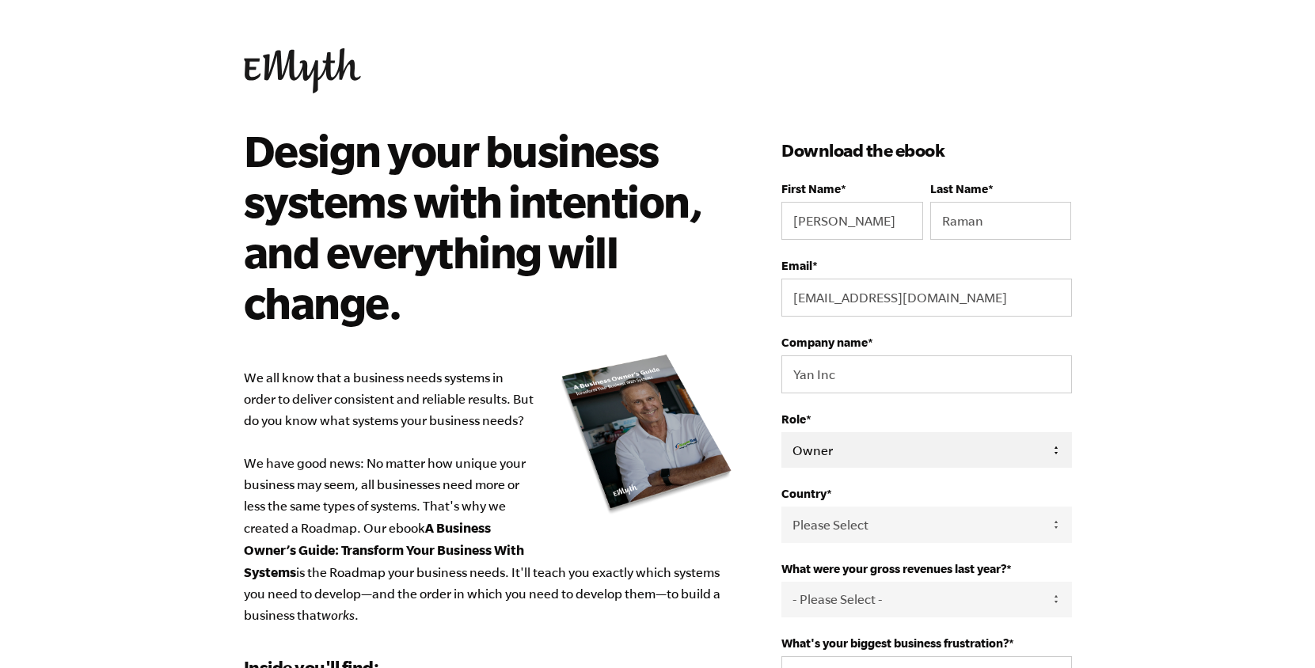
click at [781, 433] on select "Please Select Owner Partner / Co-Owner Executive Employee / Other" at bounding box center [926, 450] width 290 height 36
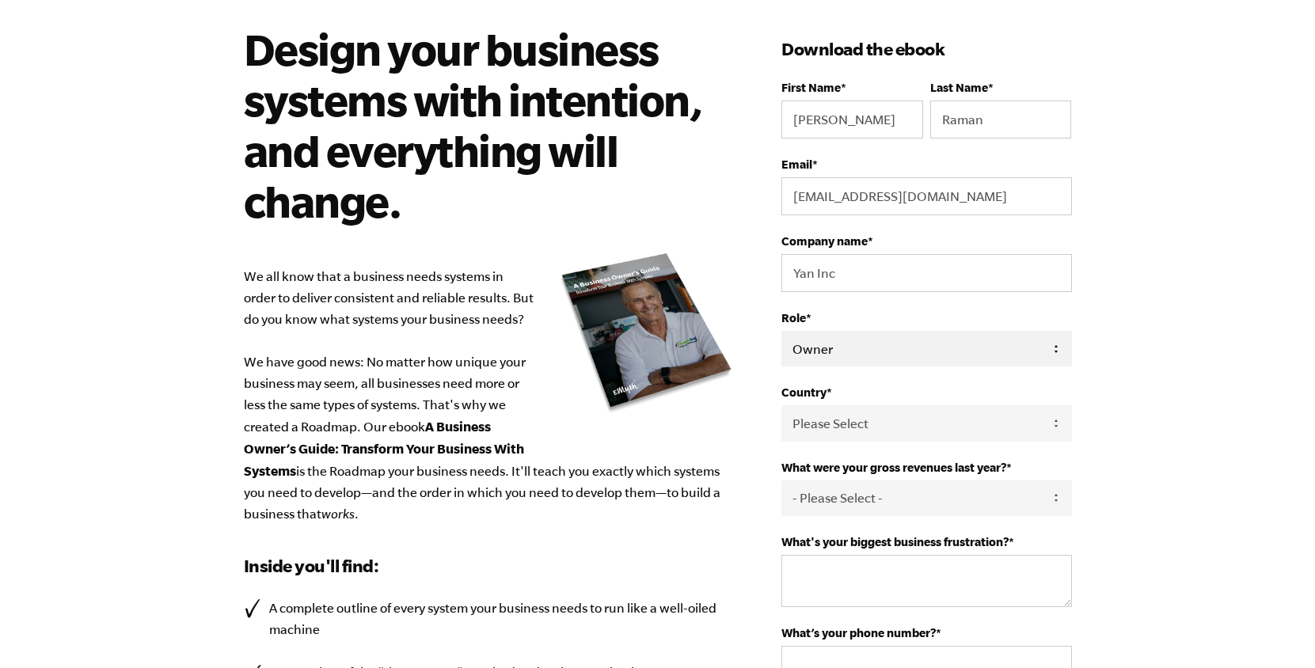
scroll to position [169, 0]
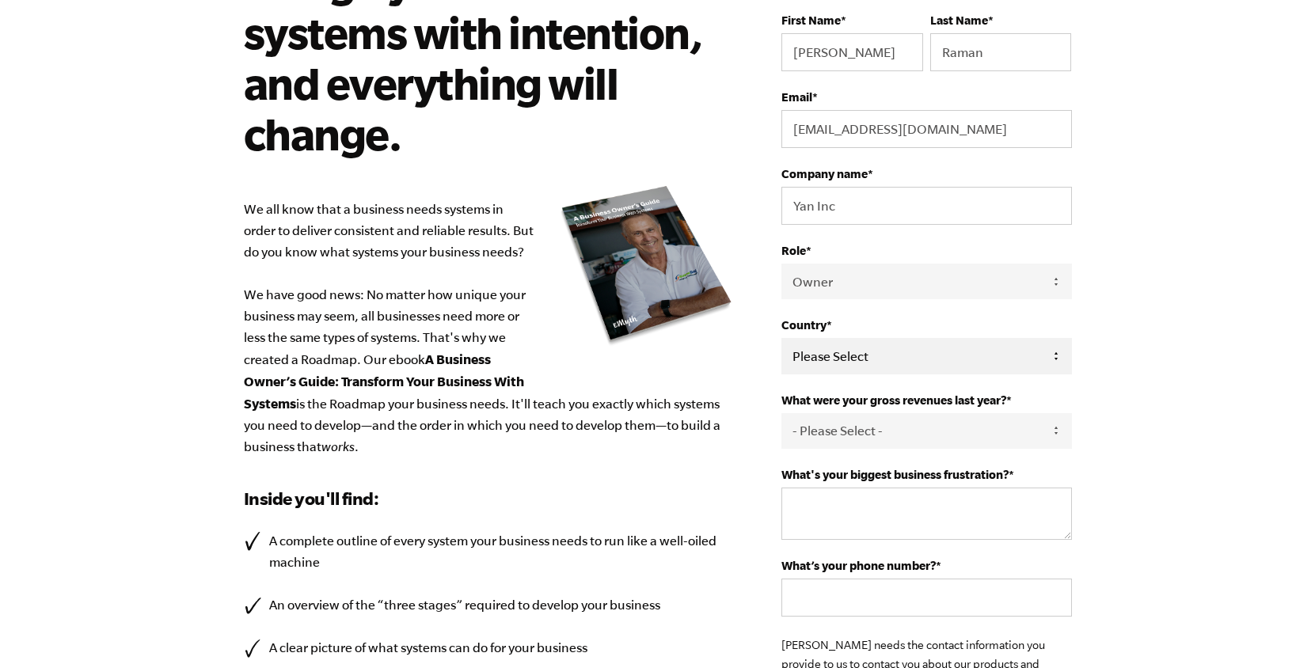
click at [942, 353] on select "Please Select United States Afghanistan Åland Islands Albania Algeria American …" at bounding box center [926, 356] width 290 height 36
select select "Algeria"
click at [781, 340] on select "Please Select United States Afghanistan Åland Islands Albania Algeria American …" at bounding box center [926, 356] width 290 height 36
click at [917, 435] on select "- Please Select - 0-75K 76-150K 151-275K 276-500K 501-750K 751-1M 1-2.5M 2.5-5M…" at bounding box center [926, 431] width 290 height 36
select select "76-150K"
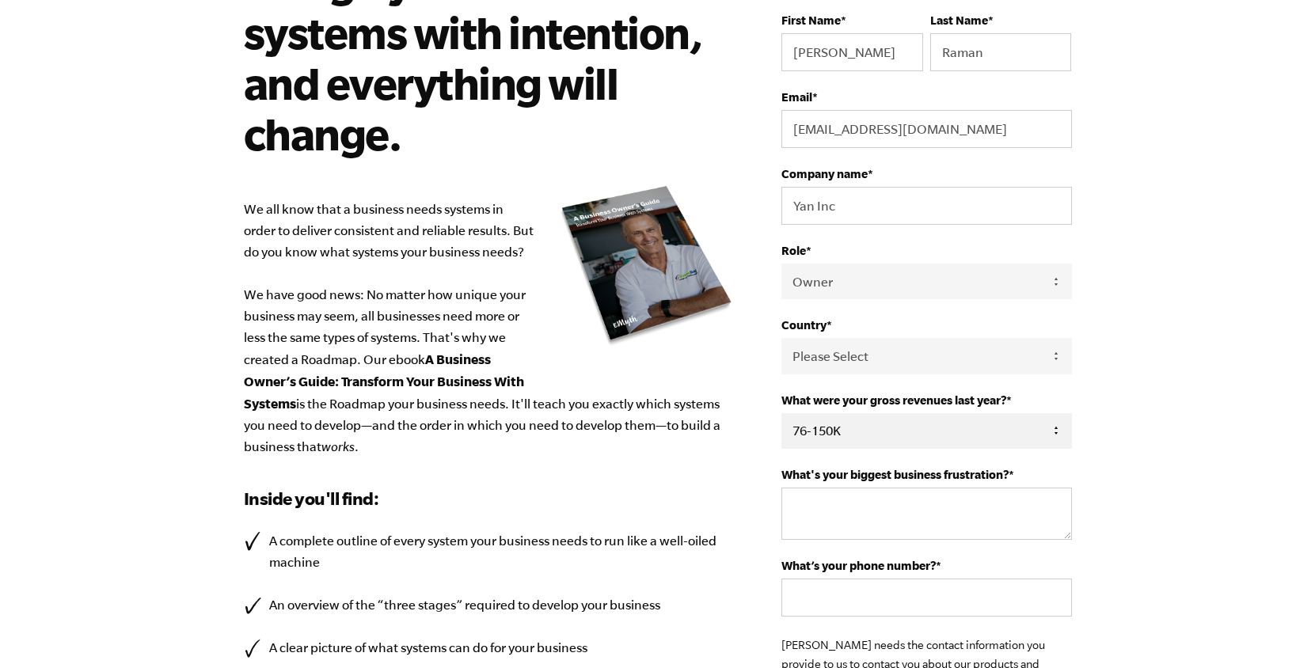
click at [781, 415] on select "- Please Select - 0-75K 76-150K 151-275K 276-500K 501-750K 751-1M 1-2.5M 2.5-5M…" at bounding box center [926, 431] width 290 height 36
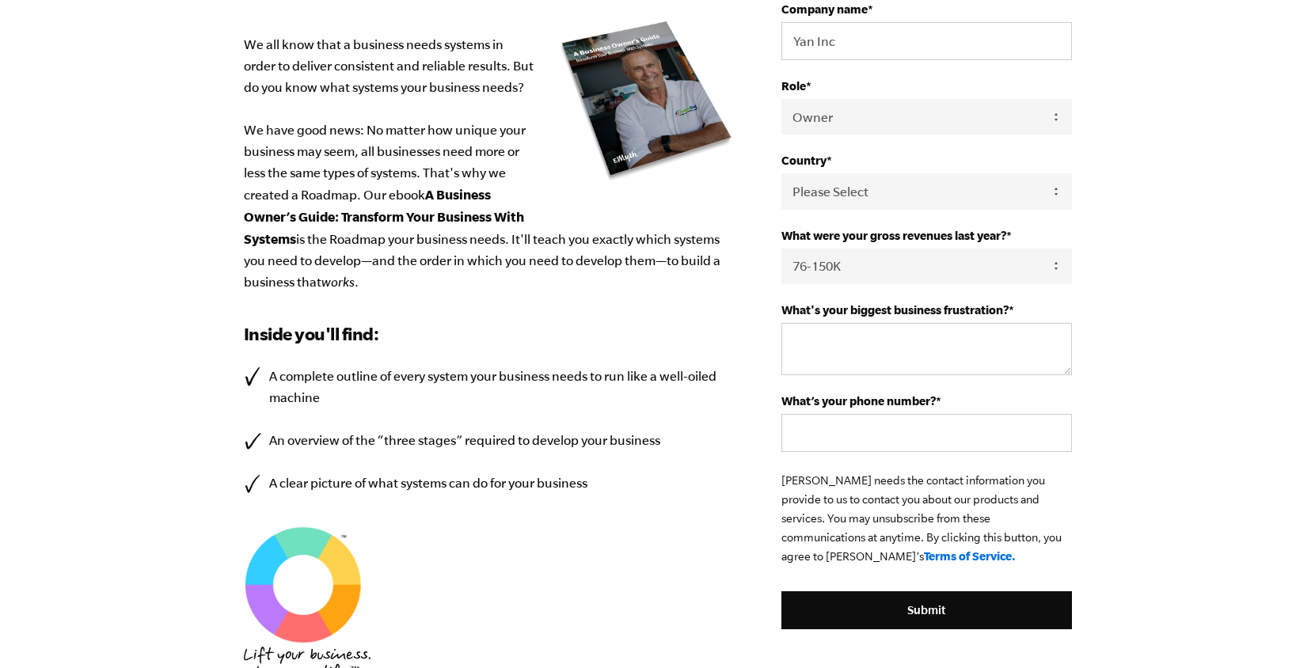
scroll to position [345, 0]
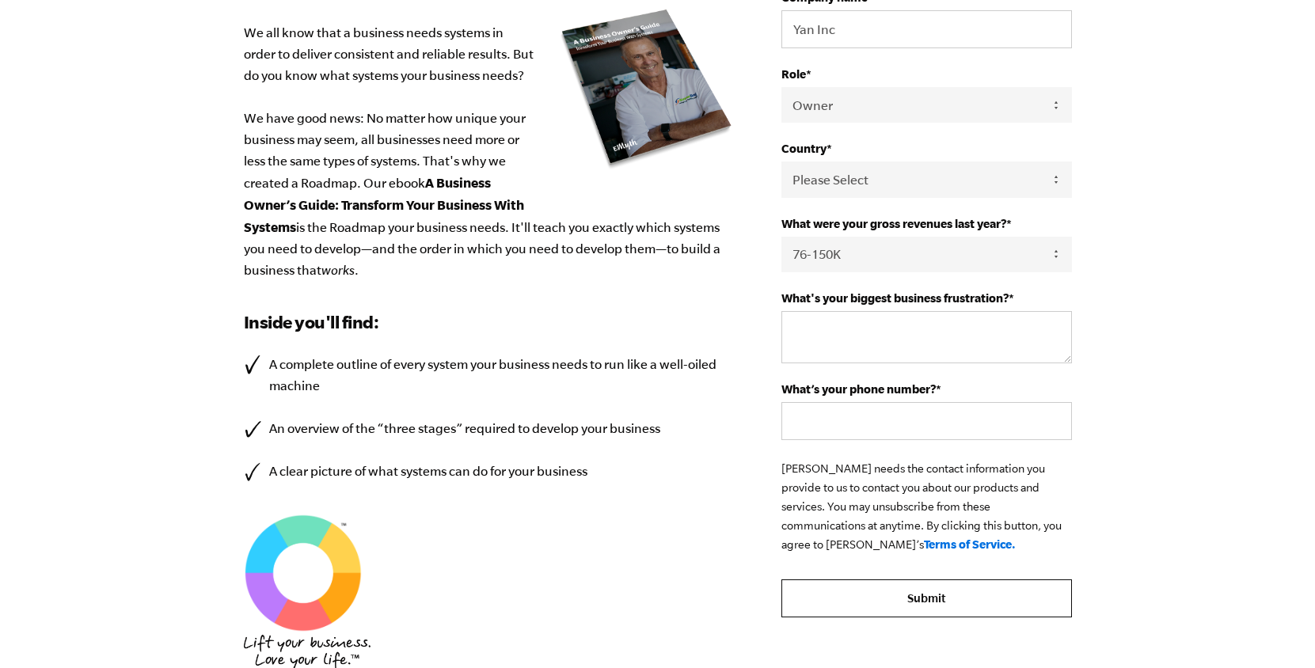
click at [910, 605] on input "Submit" at bounding box center [926, 598] width 290 height 38
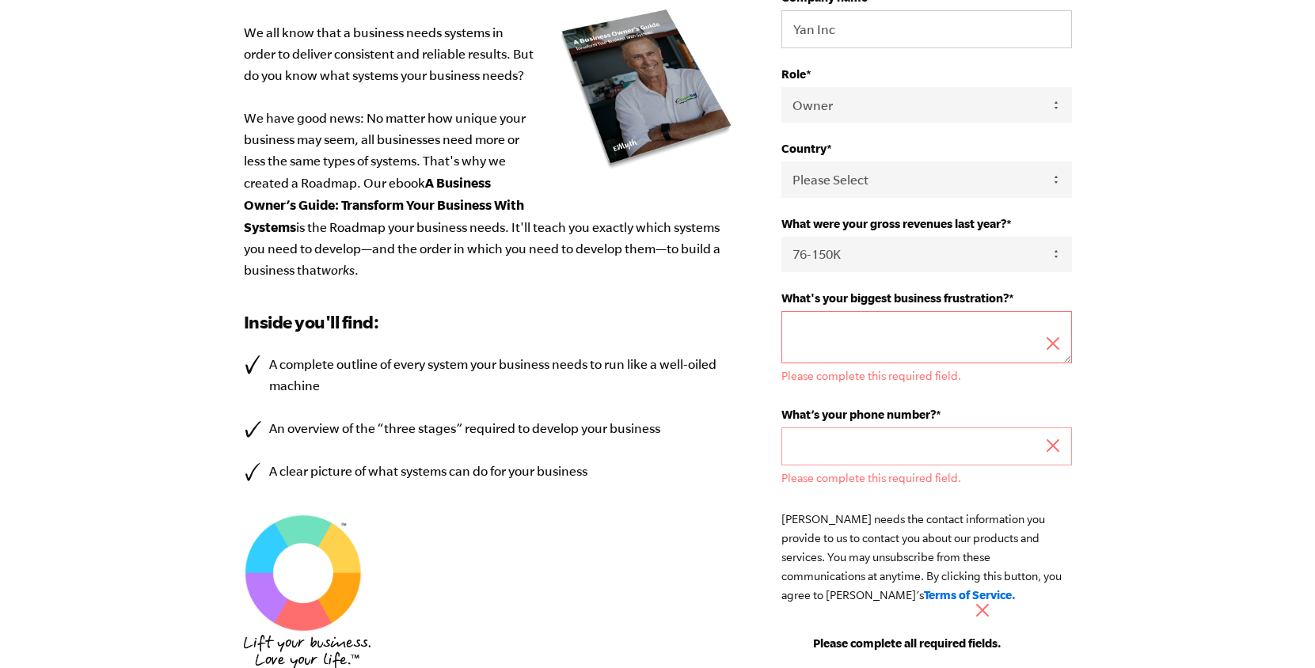
click at [895, 330] on textarea "What's your biggest business frustration? *" at bounding box center [926, 337] width 290 height 52
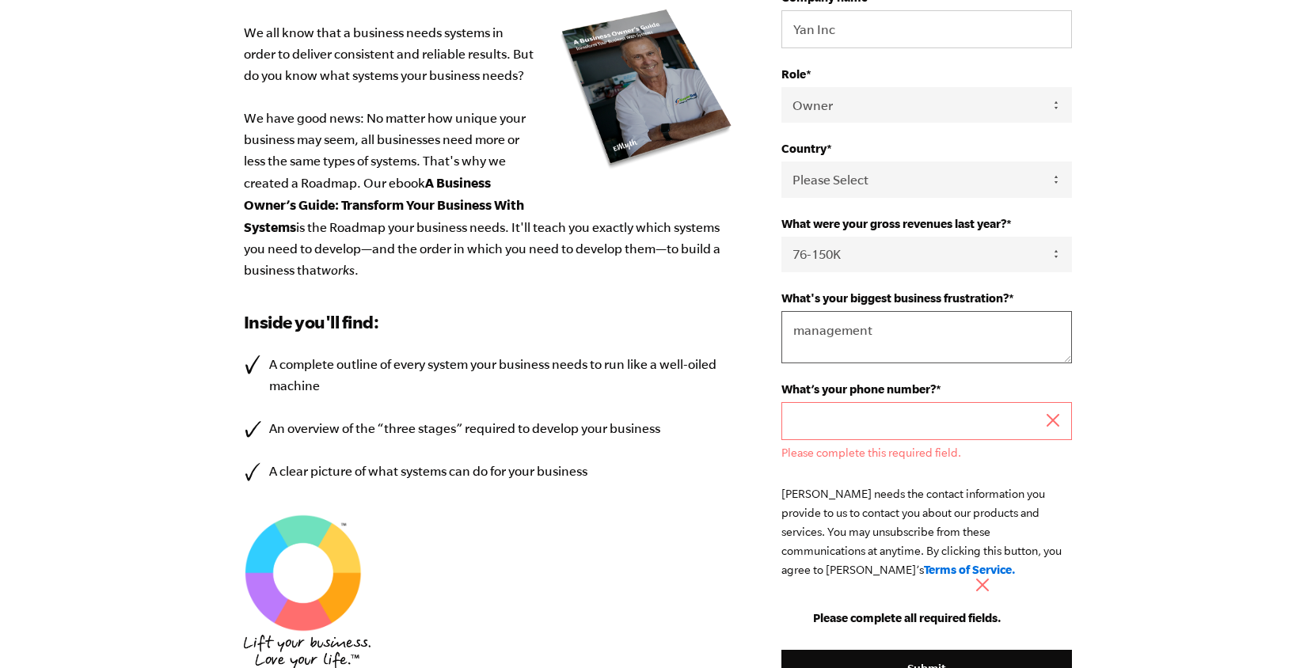
type textarea "management"
click at [868, 425] on input "What’s your phone number? *" at bounding box center [926, 421] width 290 height 38
type input "0000000000"
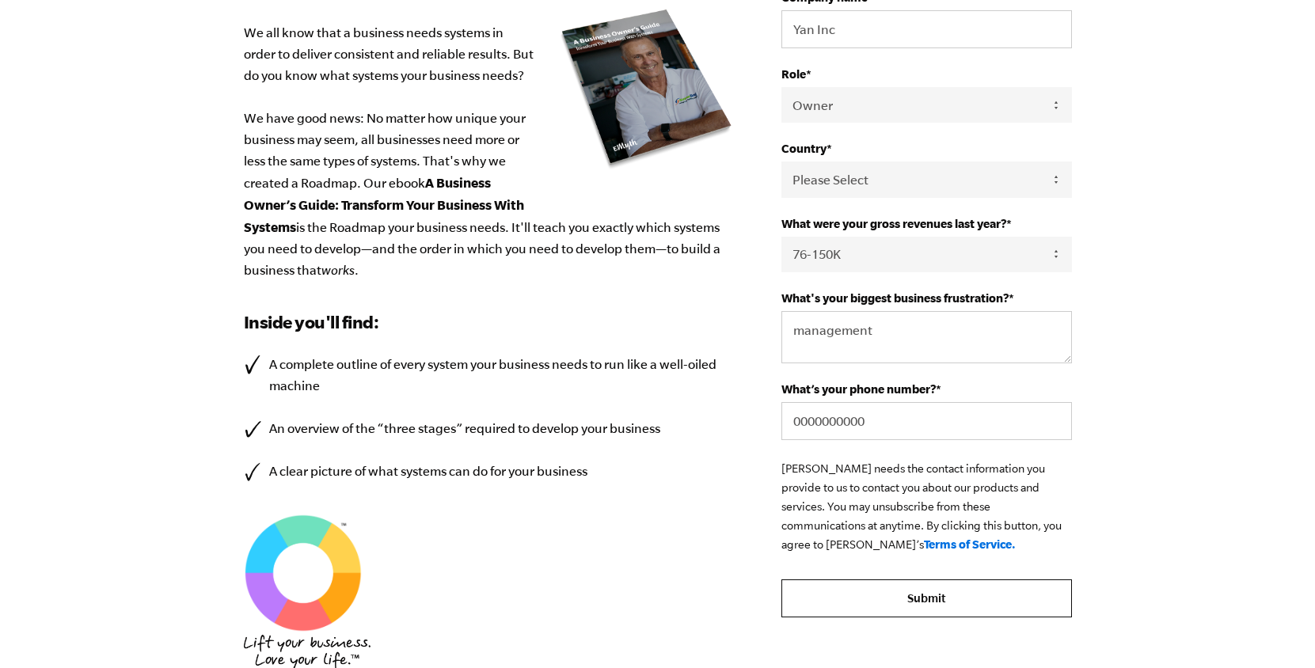
click at [928, 606] on input "Submit" at bounding box center [926, 598] width 290 height 38
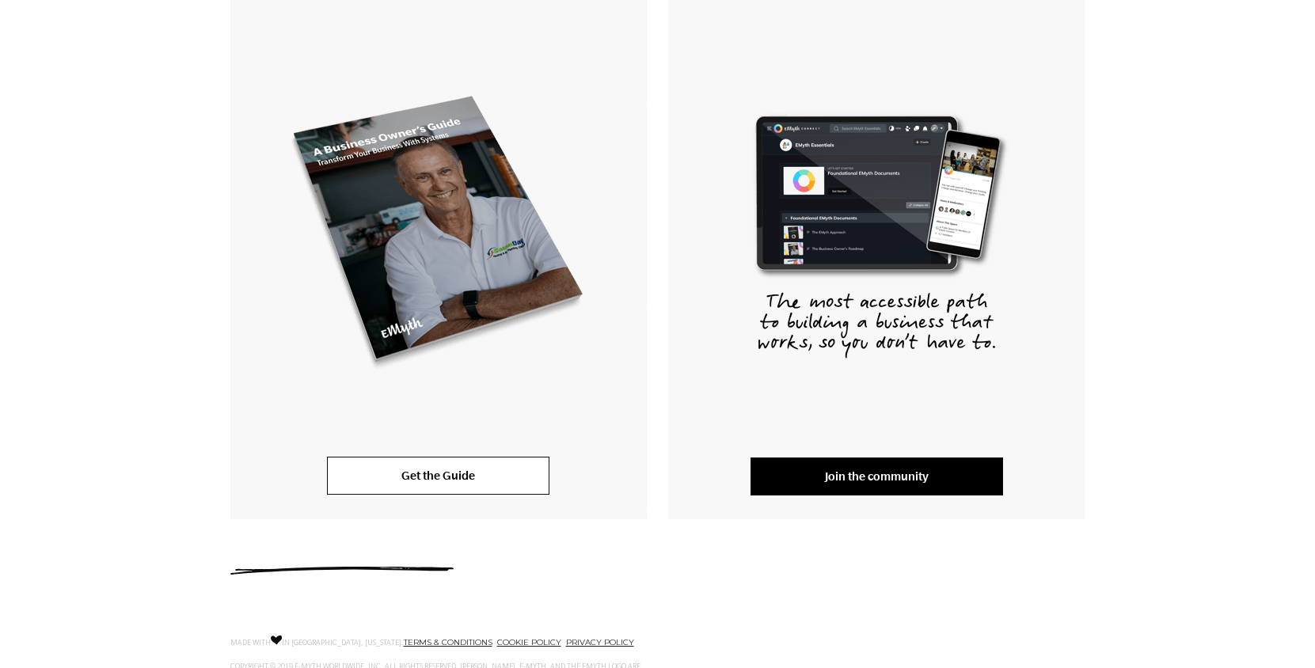
scroll to position [321, 0]
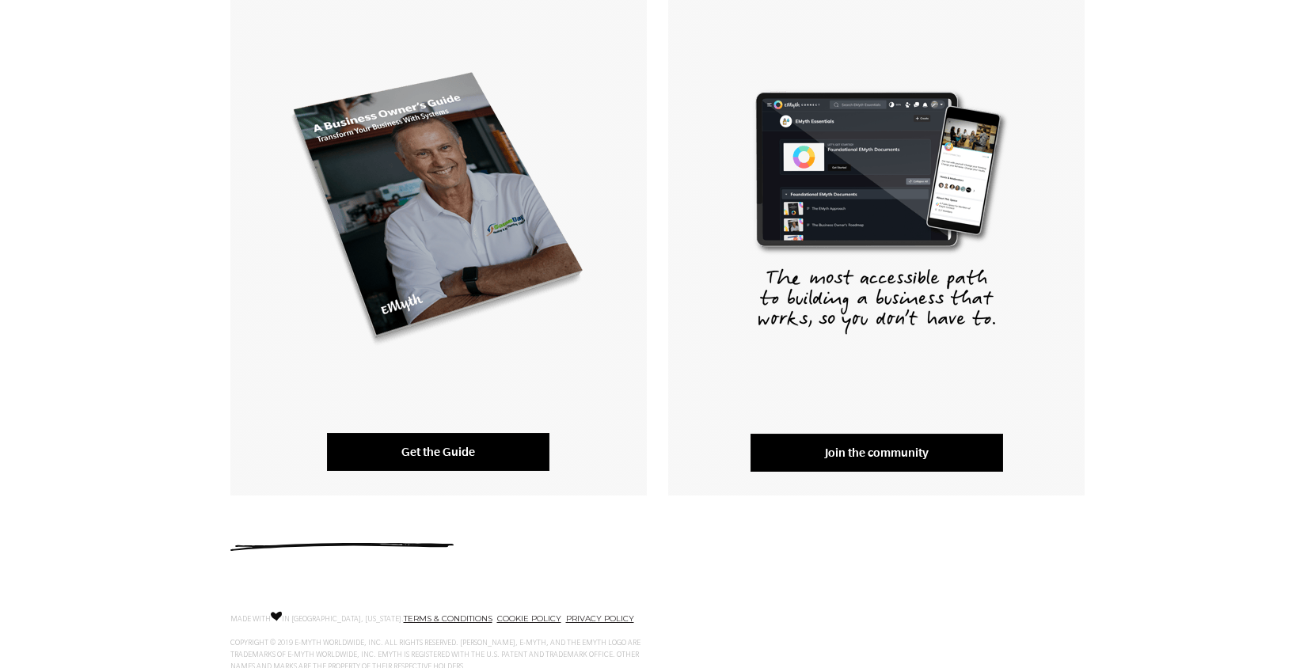
click at [502, 446] on link "Get the Guide" at bounding box center [438, 452] width 222 height 38
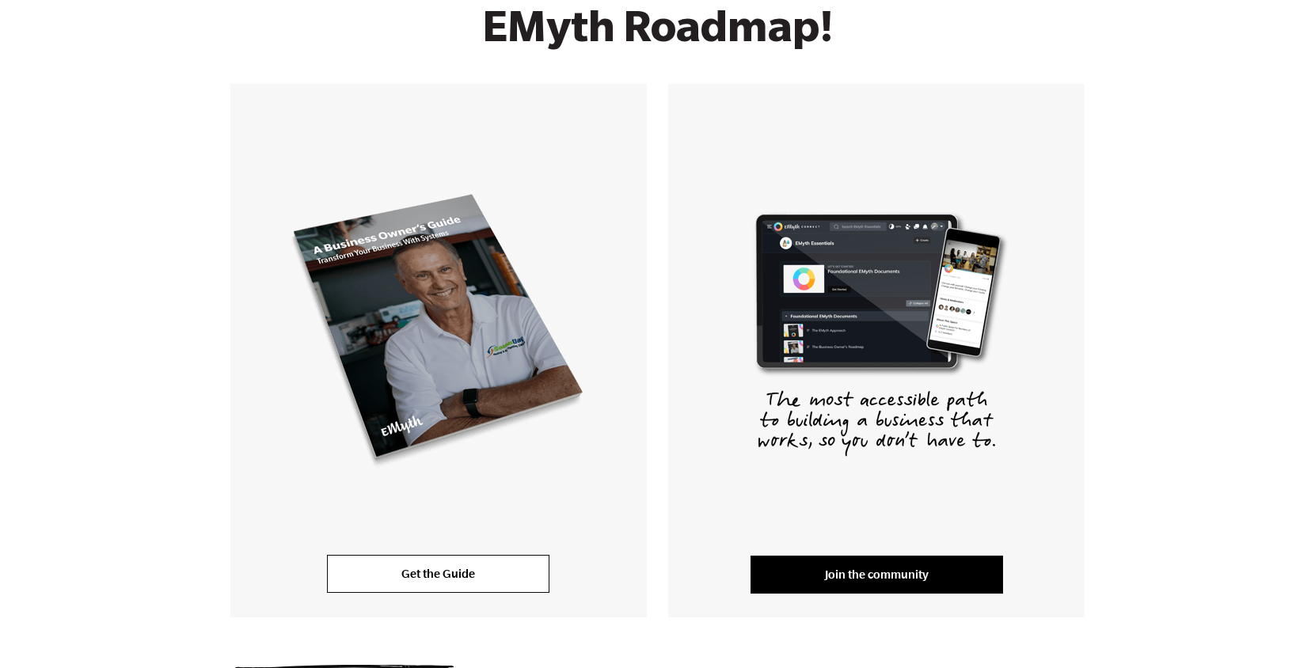
scroll to position [0, 0]
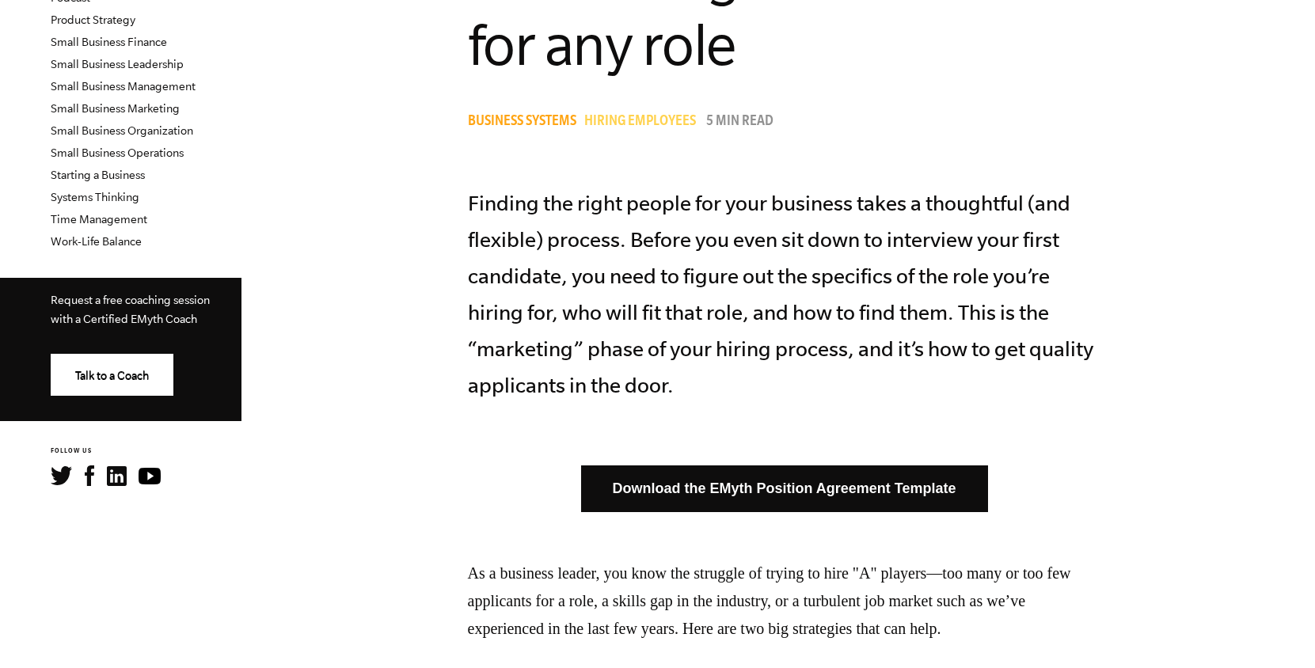
scroll to position [514, 0]
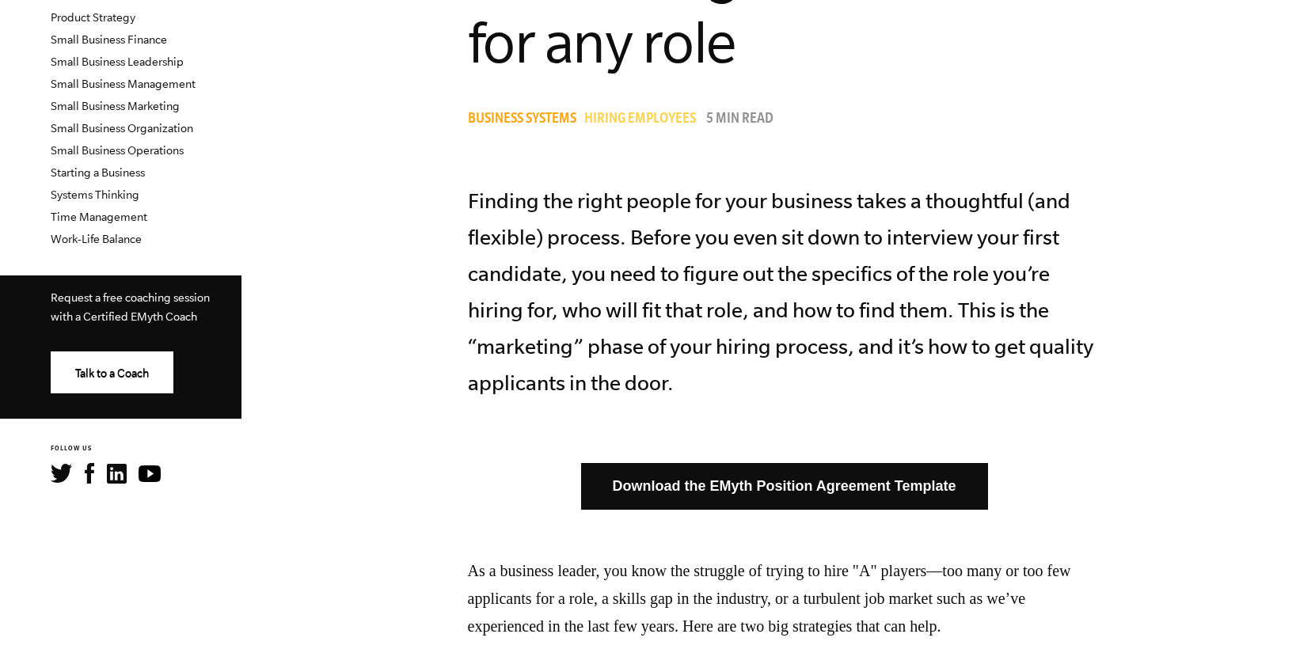
click at [785, 466] on link "Download the EMyth Position Agreement Template" at bounding box center [784, 486] width 407 height 47
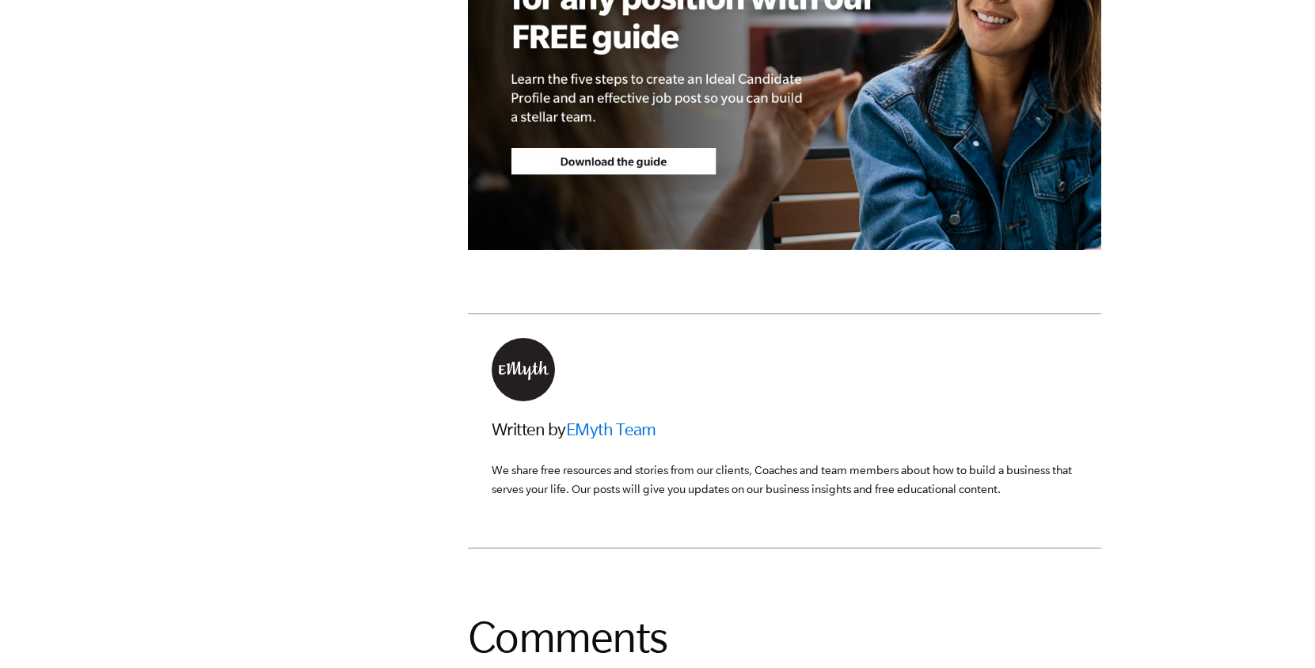
scroll to position [4766, 0]
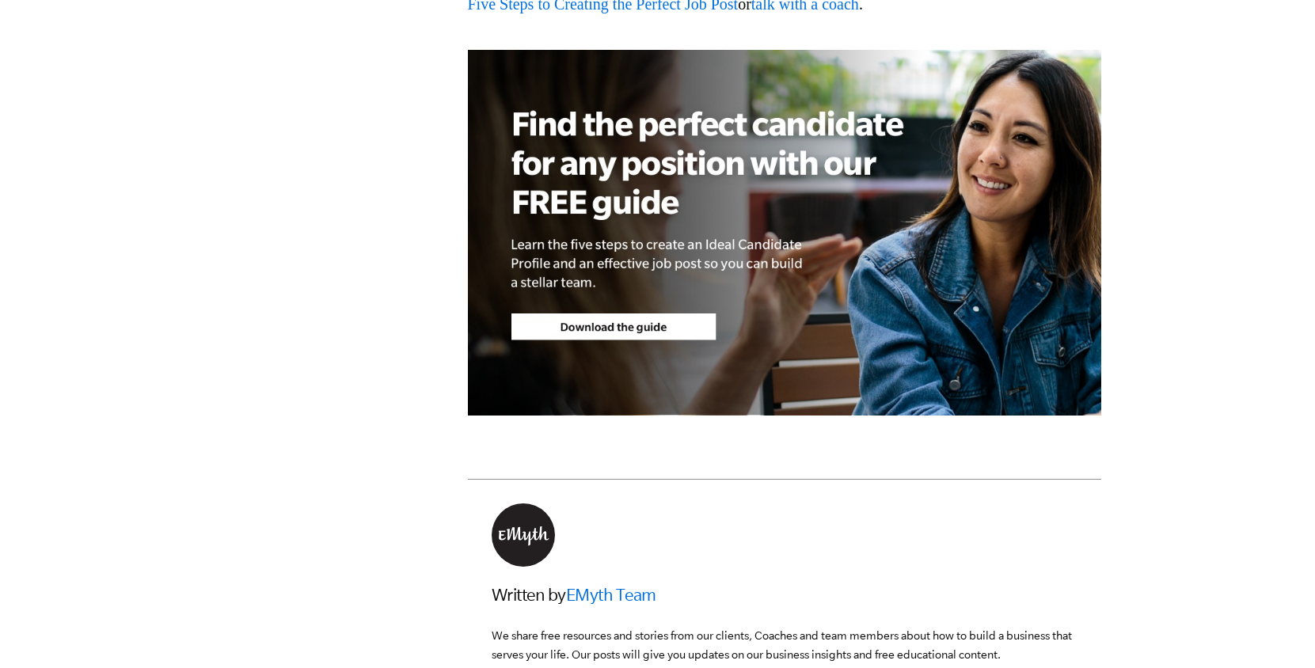
click at [607, 415] on img at bounding box center [784, 232] width 633 height 365
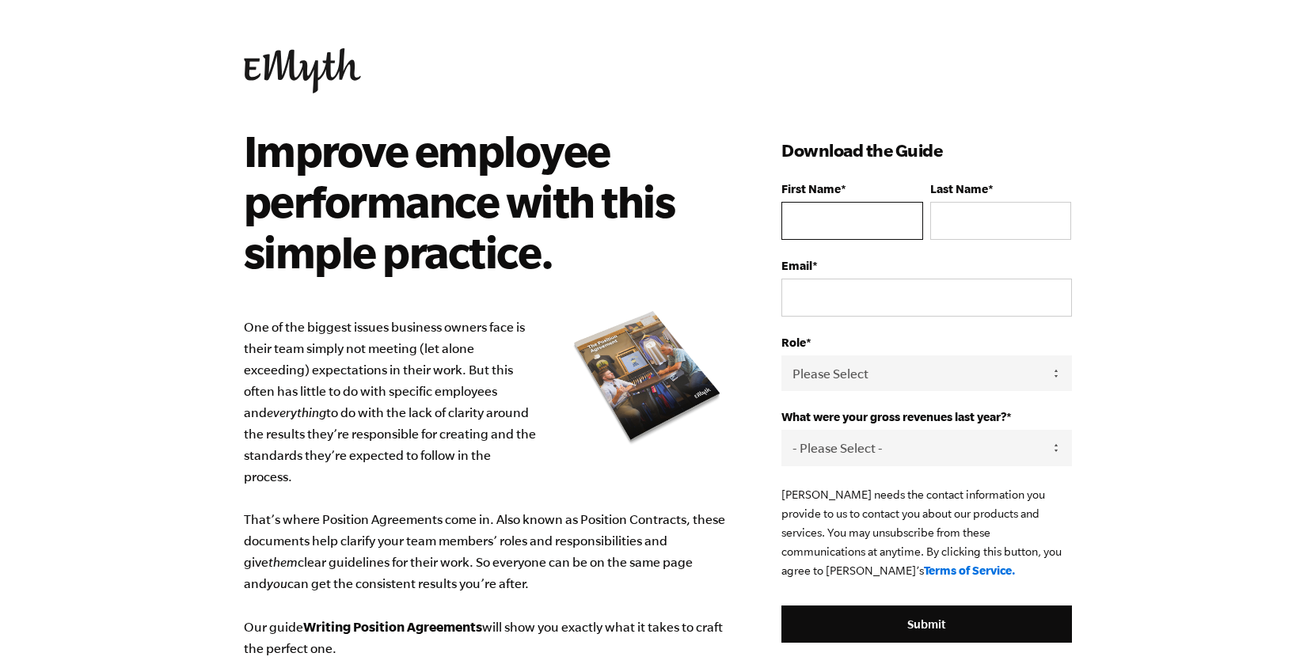
click at [875, 222] on input "First Name *" at bounding box center [851, 221] width 141 height 38
click at [883, 226] on input "First Name *" at bounding box center [851, 221] width 141 height 38
type input "[PERSON_NAME]"
click at [977, 219] on input "Last Name *" at bounding box center [1000, 221] width 141 height 38
type input "Raman"
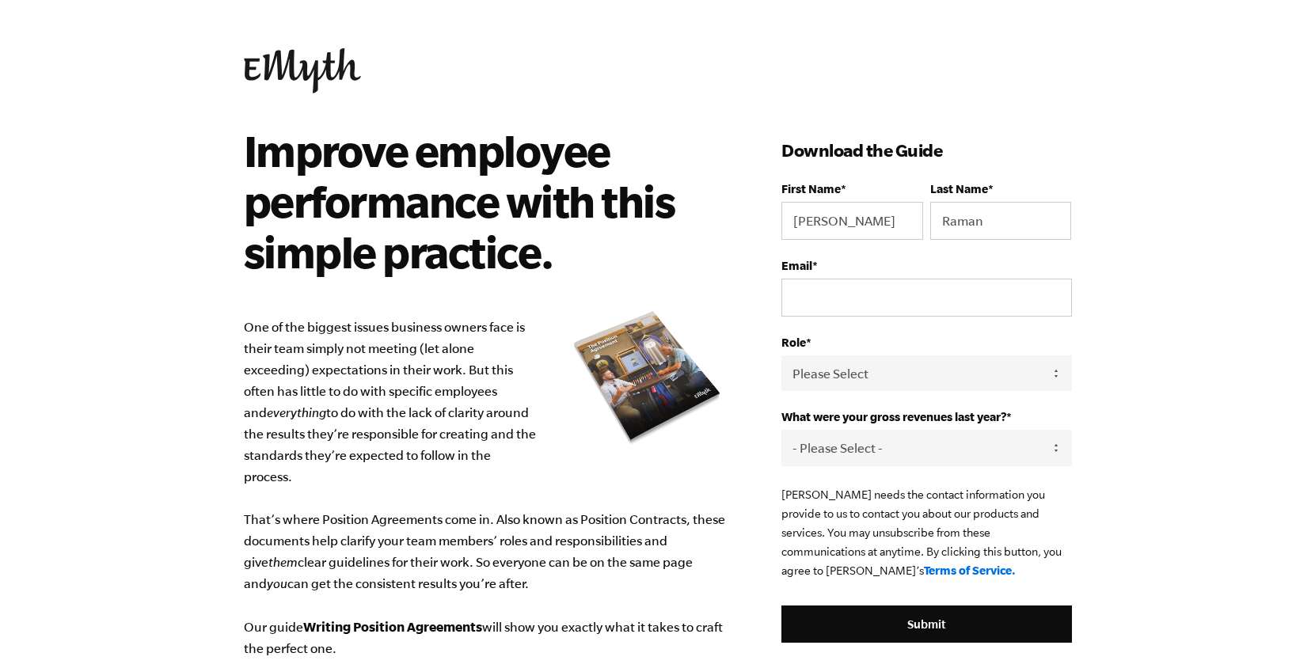
click at [942, 321] on fieldset "Email *" at bounding box center [926, 297] width 290 height 77
click at [956, 302] on input "Email *" at bounding box center [926, 298] width 290 height 38
type input "yanraman@yandex.com"
click at [929, 376] on select "Please Select Owner Partner / Co-Owner Executive Employee / Other" at bounding box center [926, 373] width 290 height 36
select select "Owner"
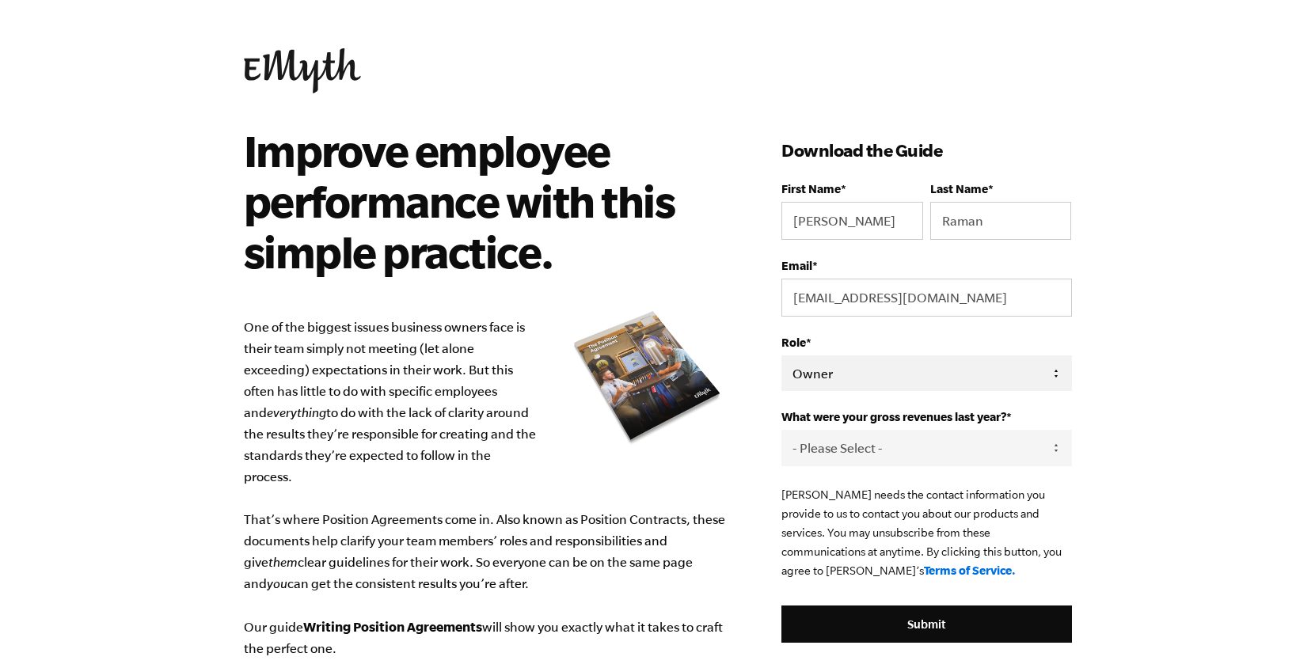
click at [781, 356] on select "Please Select Owner Partner / Co-Owner Executive Employee / Other" at bounding box center [926, 373] width 290 height 36
click at [914, 439] on select "- Please Select - 0-75K 76-150K 151-275K 276-500K 501-750K 751-1M 1-2.5M 2.5-5M…" at bounding box center [926, 448] width 290 height 36
select select "76-150K"
click at [781, 431] on select "- Please Select - 0-75K 76-150K 151-275K 276-500K 501-750K 751-1M 1-2.5M 2.5-5M…" at bounding box center [926, 448] width 290 height 36
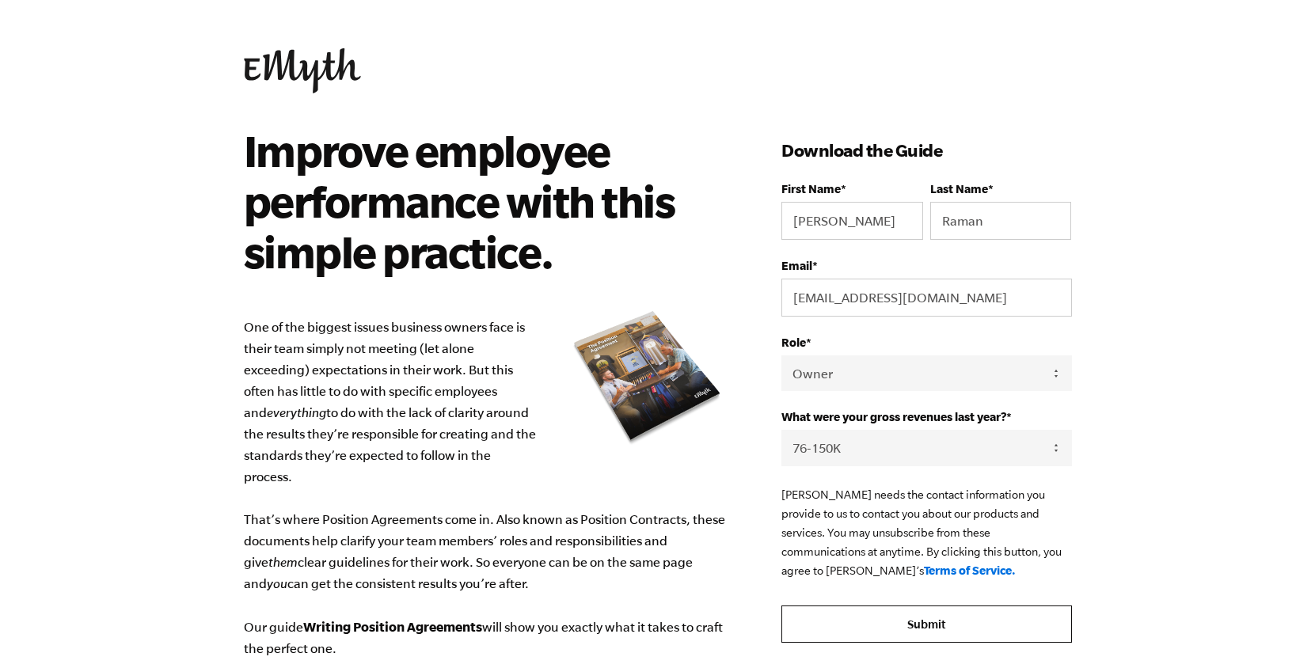
click at [896, 620] on input "Submit" at bounding box center [926, 625] width 290 height 38
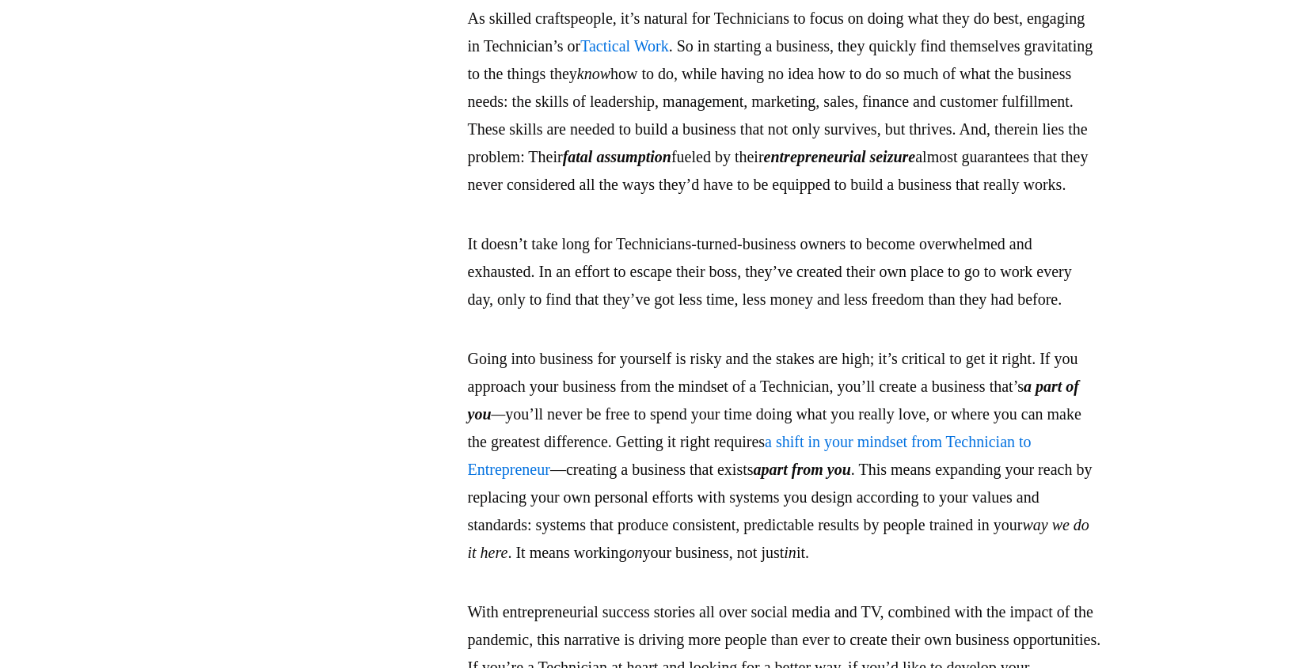
scroll to position [4223, 0]
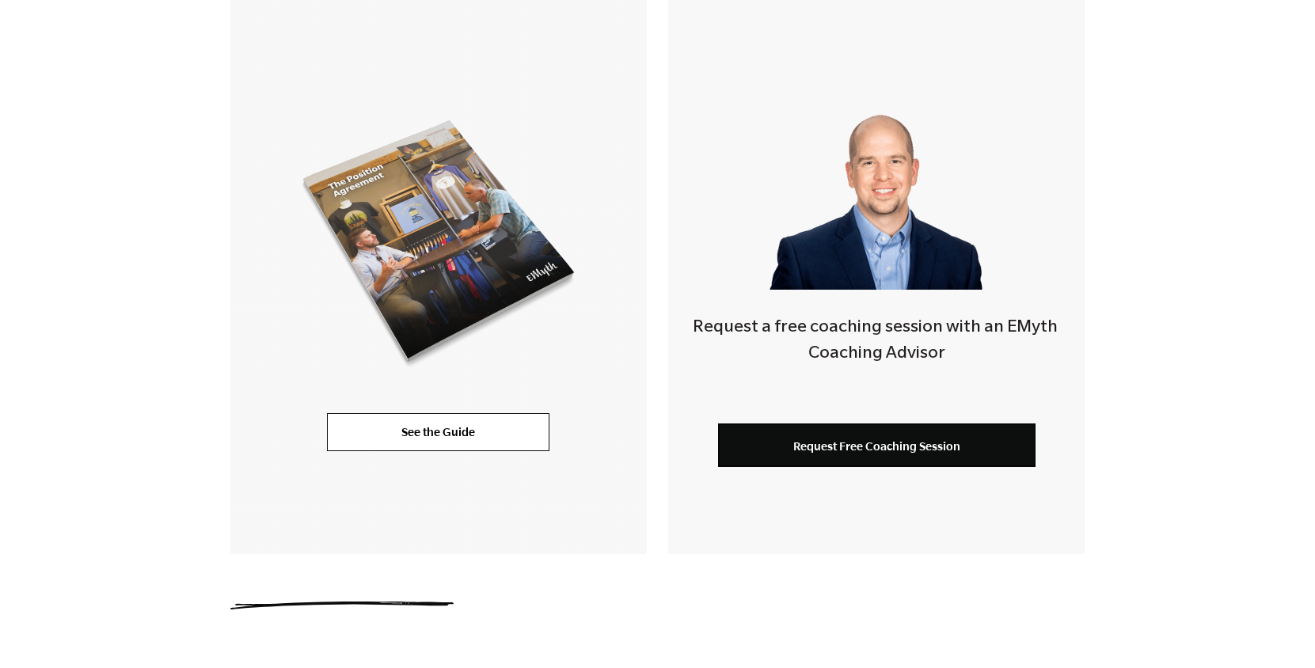
scroll to position [393, 0]
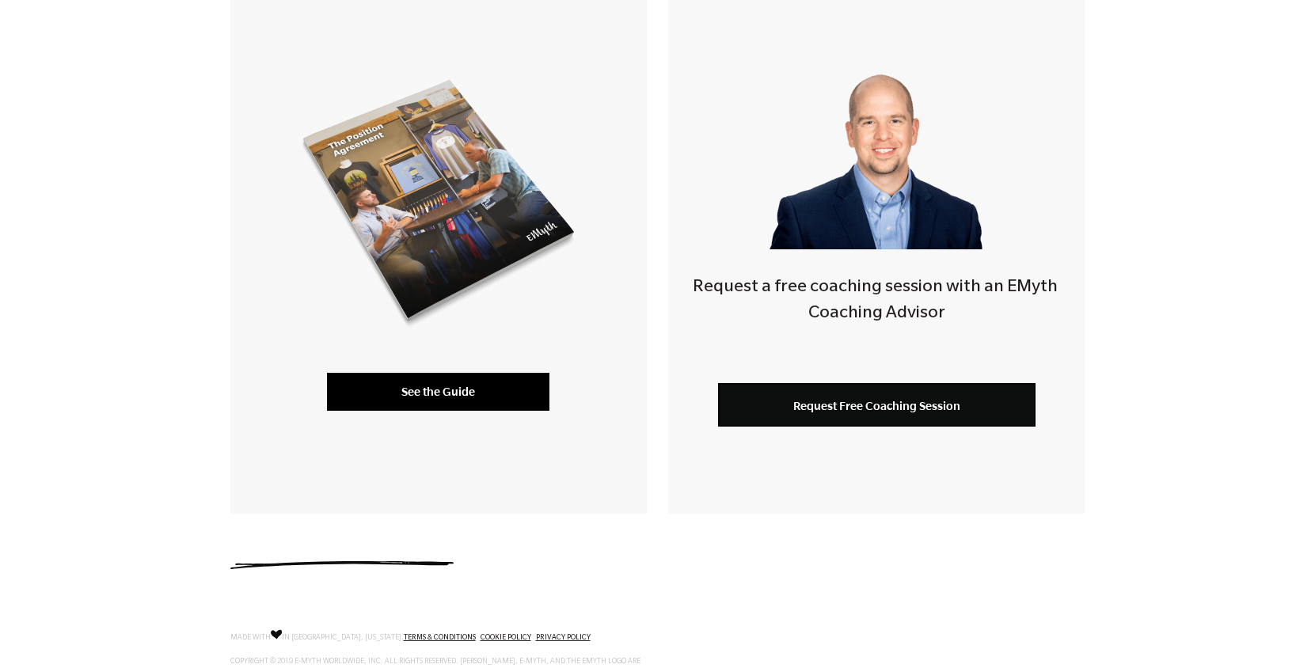
click at [453, 390] on link "See the Guide" at bounding box center [438, 392] width 222 height 38
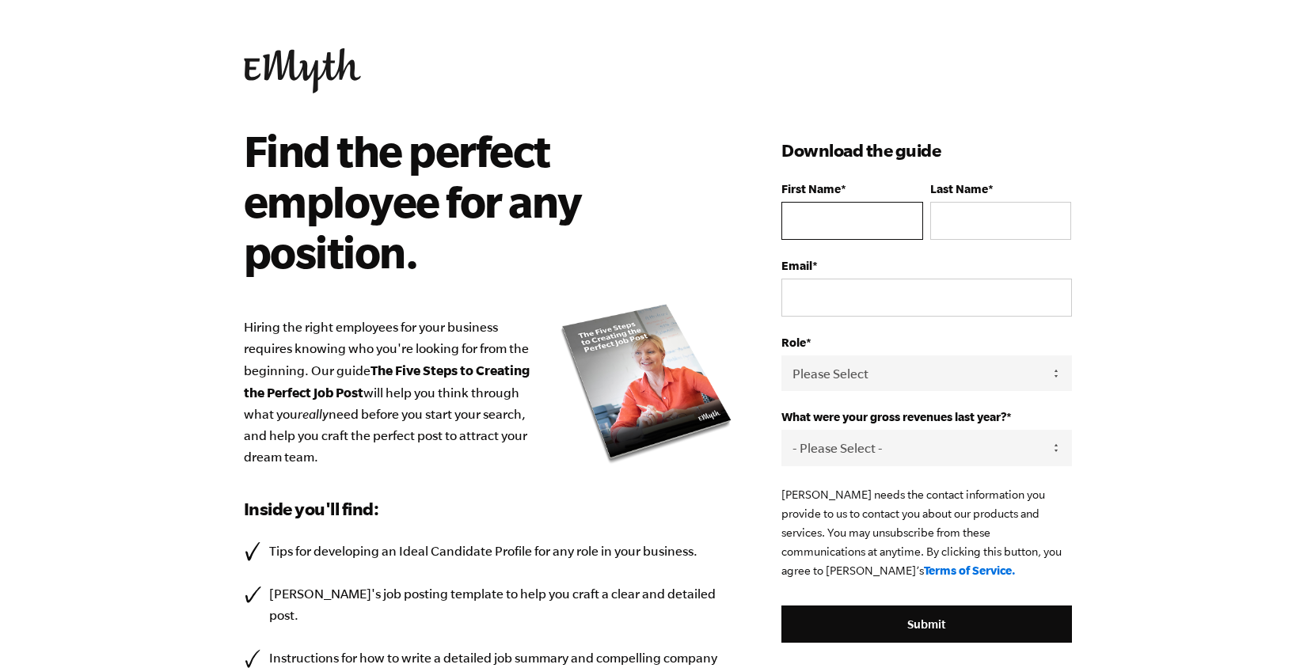
click at [823, 220] on input "First Name *" at bounding box center [851, 221] width 141 height 38
type input "[PERSON_NAME]"
click at [963, 223] on input "Last Name *" at bounding box center [1000, 221] width 141 height 38
type input "Raman"
click at [956, 304] on input "Email *" at bounding box center [926, 298] width 290 height 38
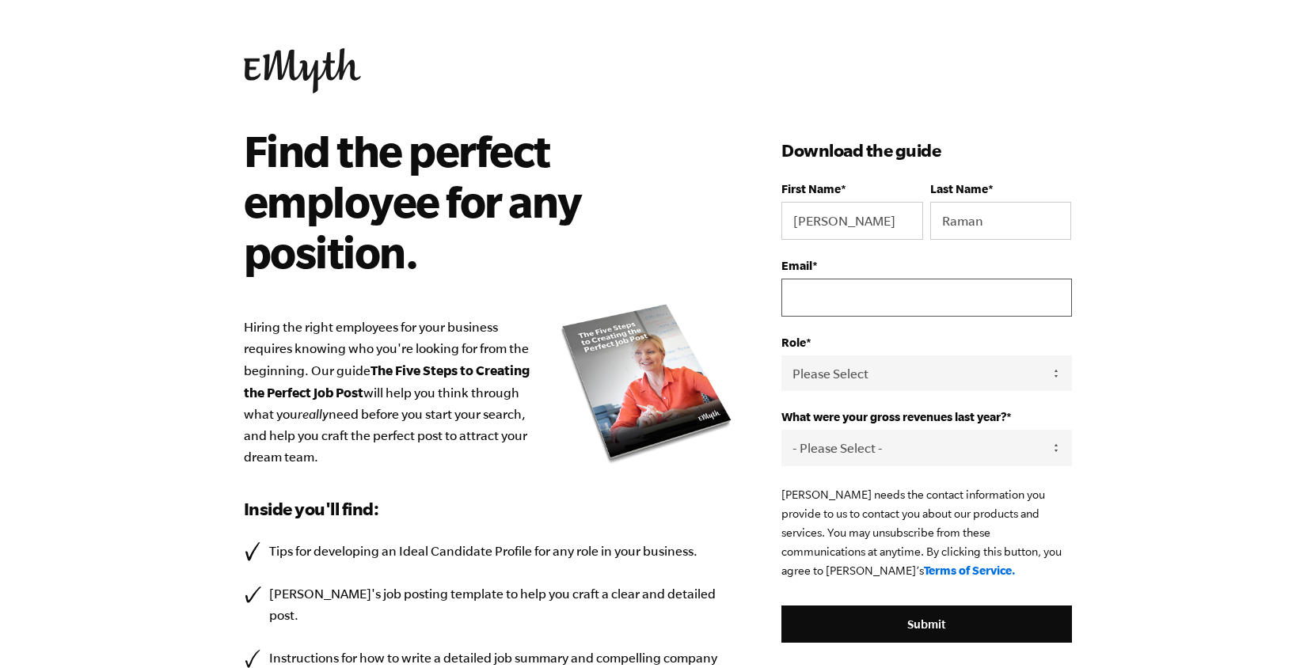
type input "yanraman@yandex.com"
click at [920, 370] on select "Please Select Owner Partner / Co-Owner Executive Employee / Other" at bounding box center [926, 373] width 290 height 36
select select "Owner"
click at [781, 356] on select "Please Select Owner Partner / Co-Owner Executive Employee / Other" at bounding box center [926, 373] width 290 height 36
click at [883, 444] on select "- Please Select - 0-75K 76-150K 151-275K 276-500K 501-750K 751-1M 1-2.5M 2.5-5M…" at bounding box center [926, 448] width 290 height 36
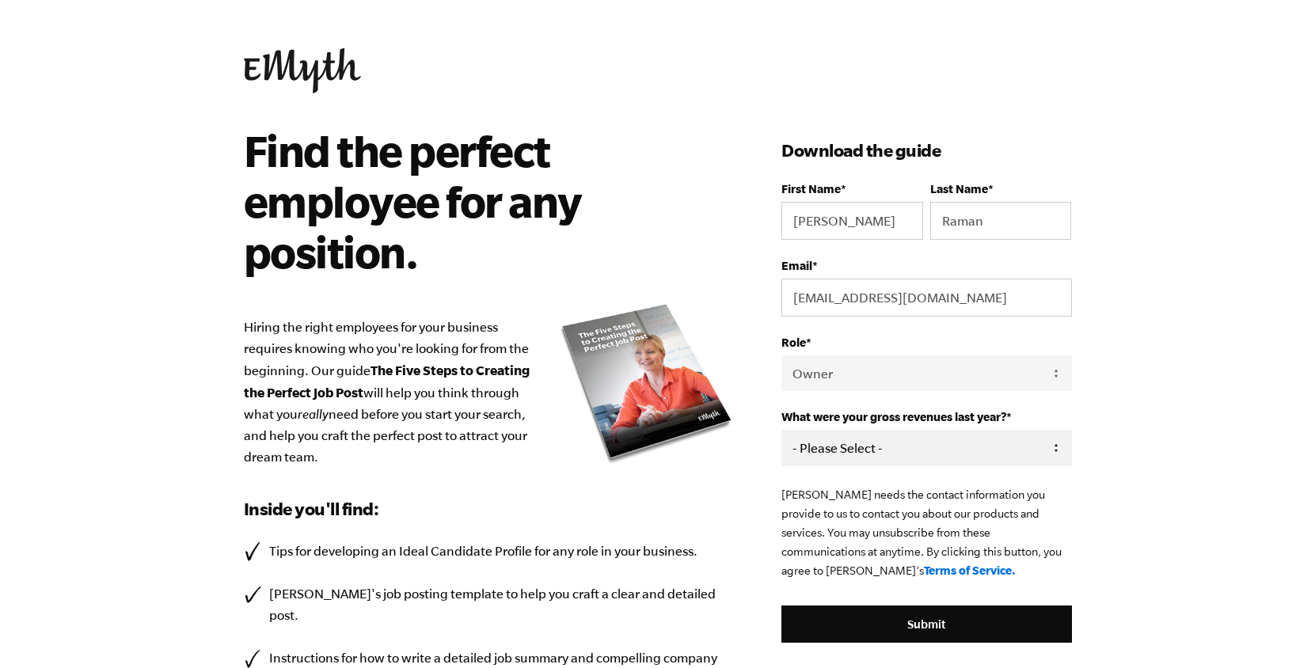
select select "76-150K"
click at [781, 431] on select "- Please Select - 0-75K 76-150K 151-275K 276-500K 501-750K 751-1M 1-2.5M 2.5-5M…" at bounding box center [926, 448] width 290 height 36
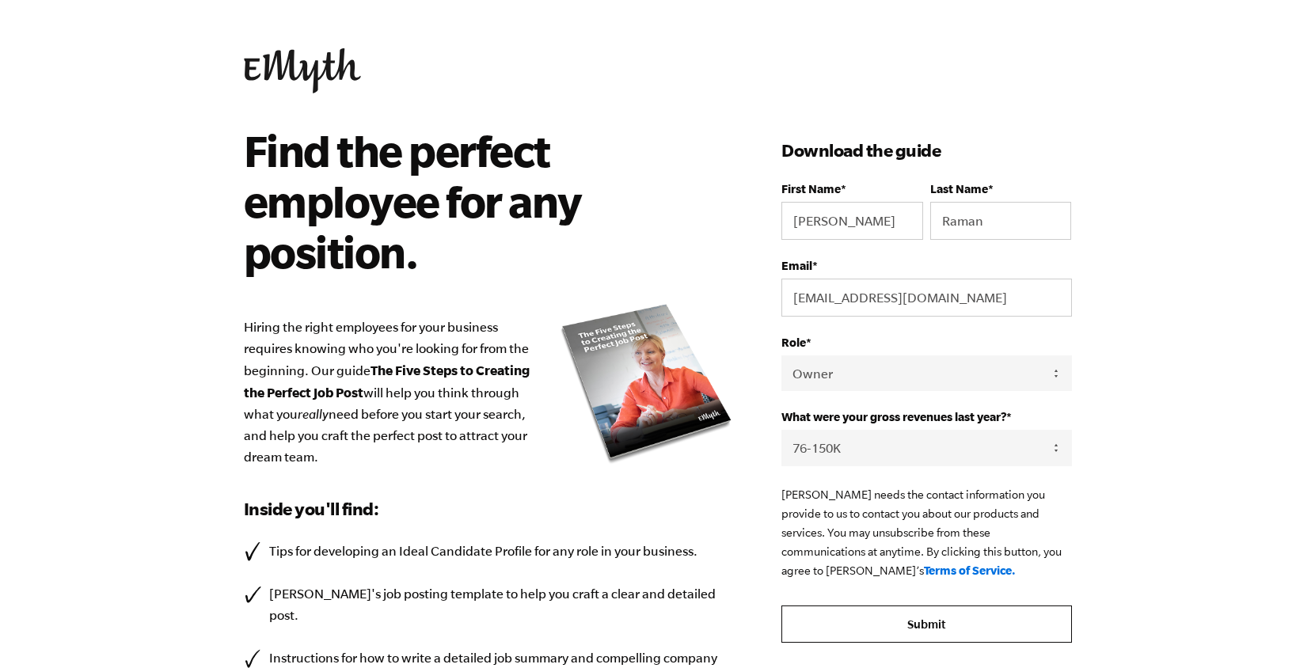
click at [889, 617] on input "Submit" at bounding box center [926, 625] width 290 height 38
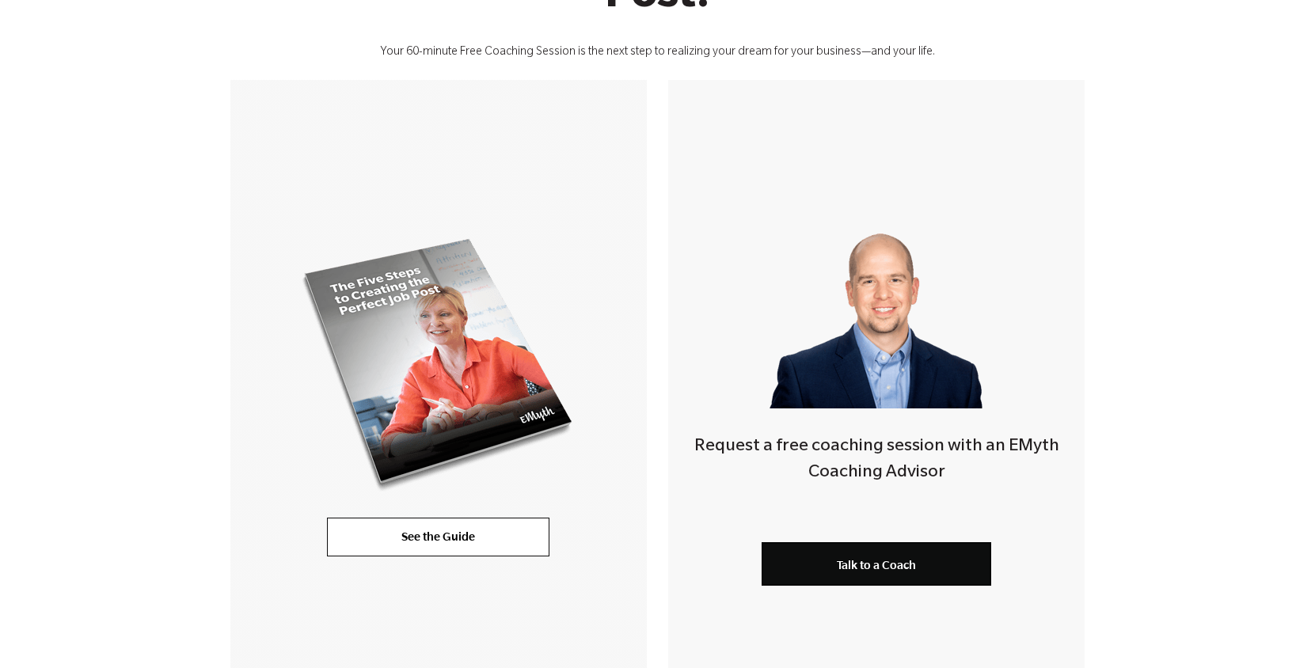
scroll to position [410, 0]
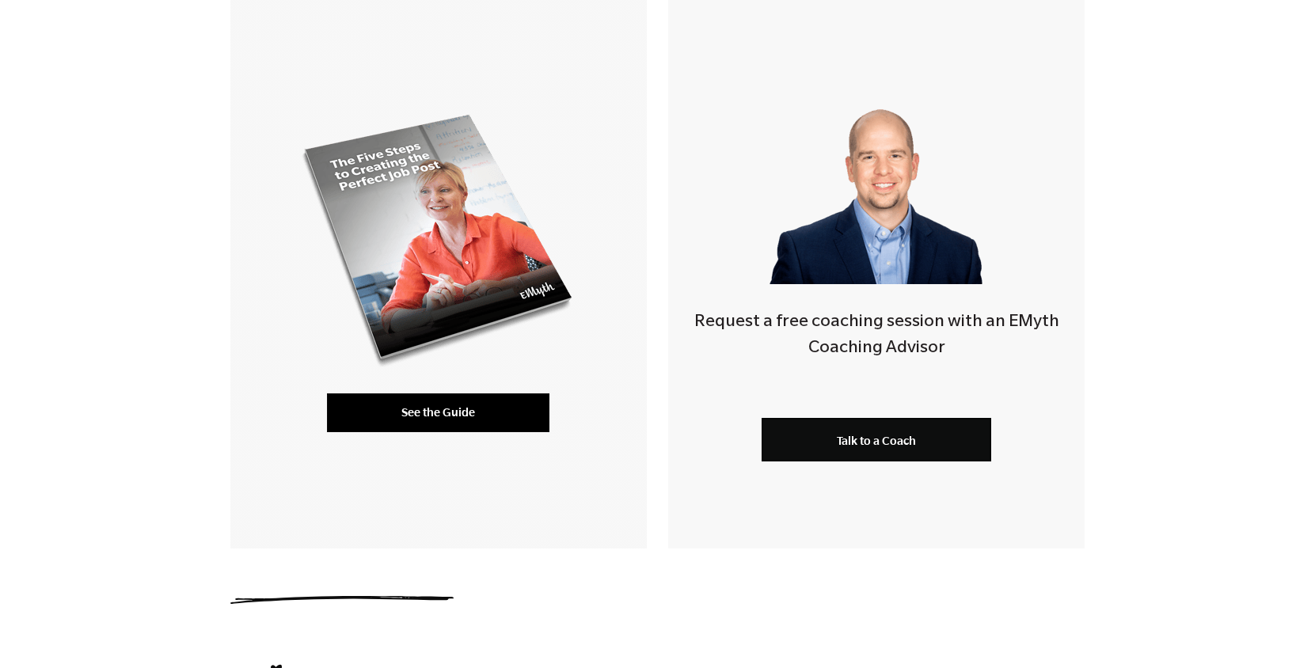
click at [484, 412] on link "See the Guide" at bounding box center [438, 412] width 222 height 38
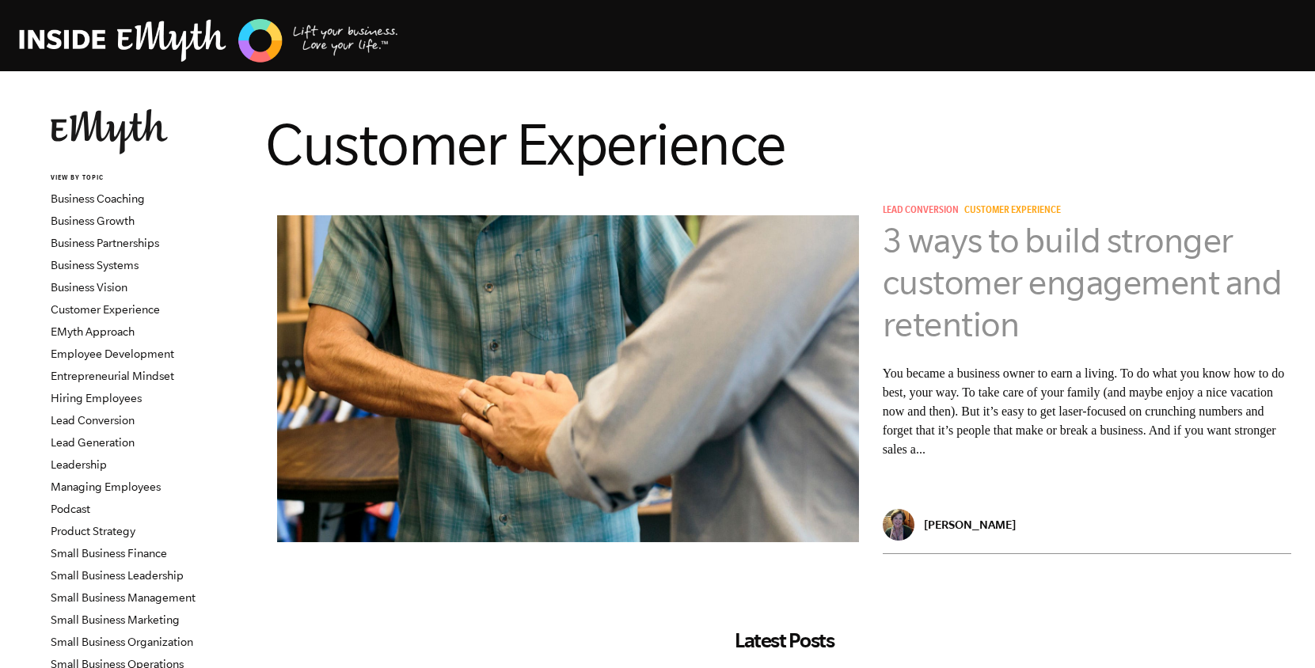
click at [960, 275] on link "3 ways to build stronger customer engagement and retention" at bounding box center [1083, 282] width 400 height 123
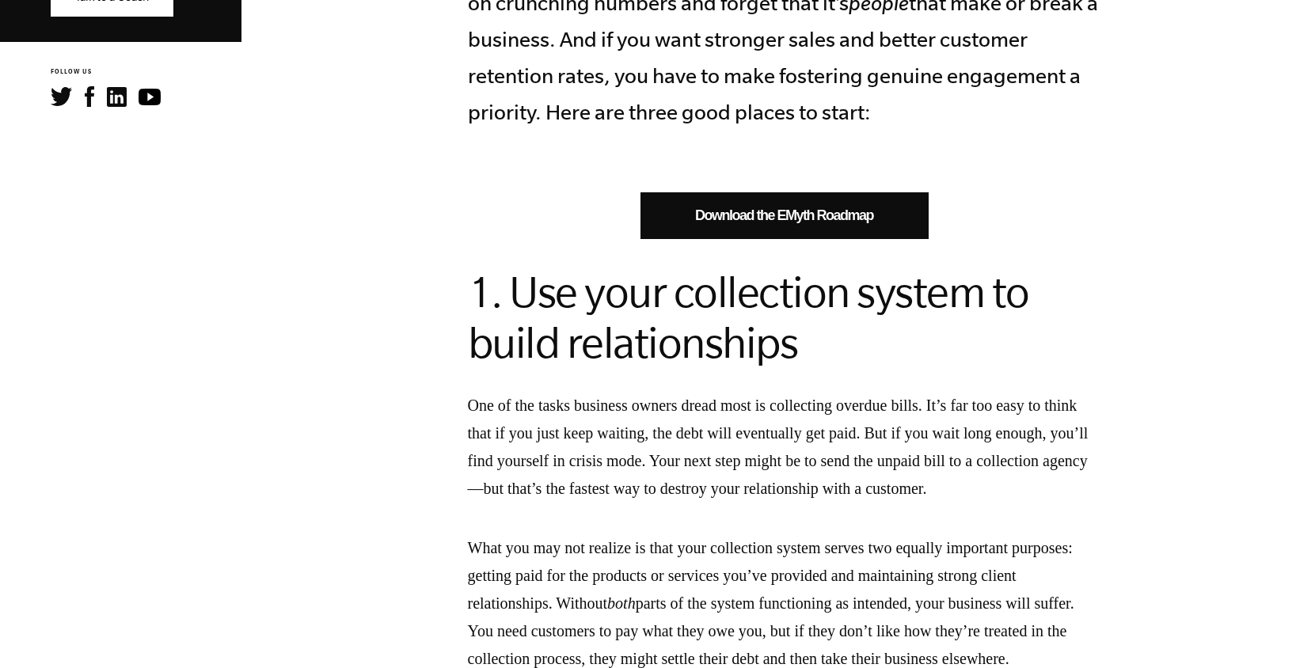
scroll to position [920, 0]
